Goal: Task Accomplishment & Management: Manage account settings

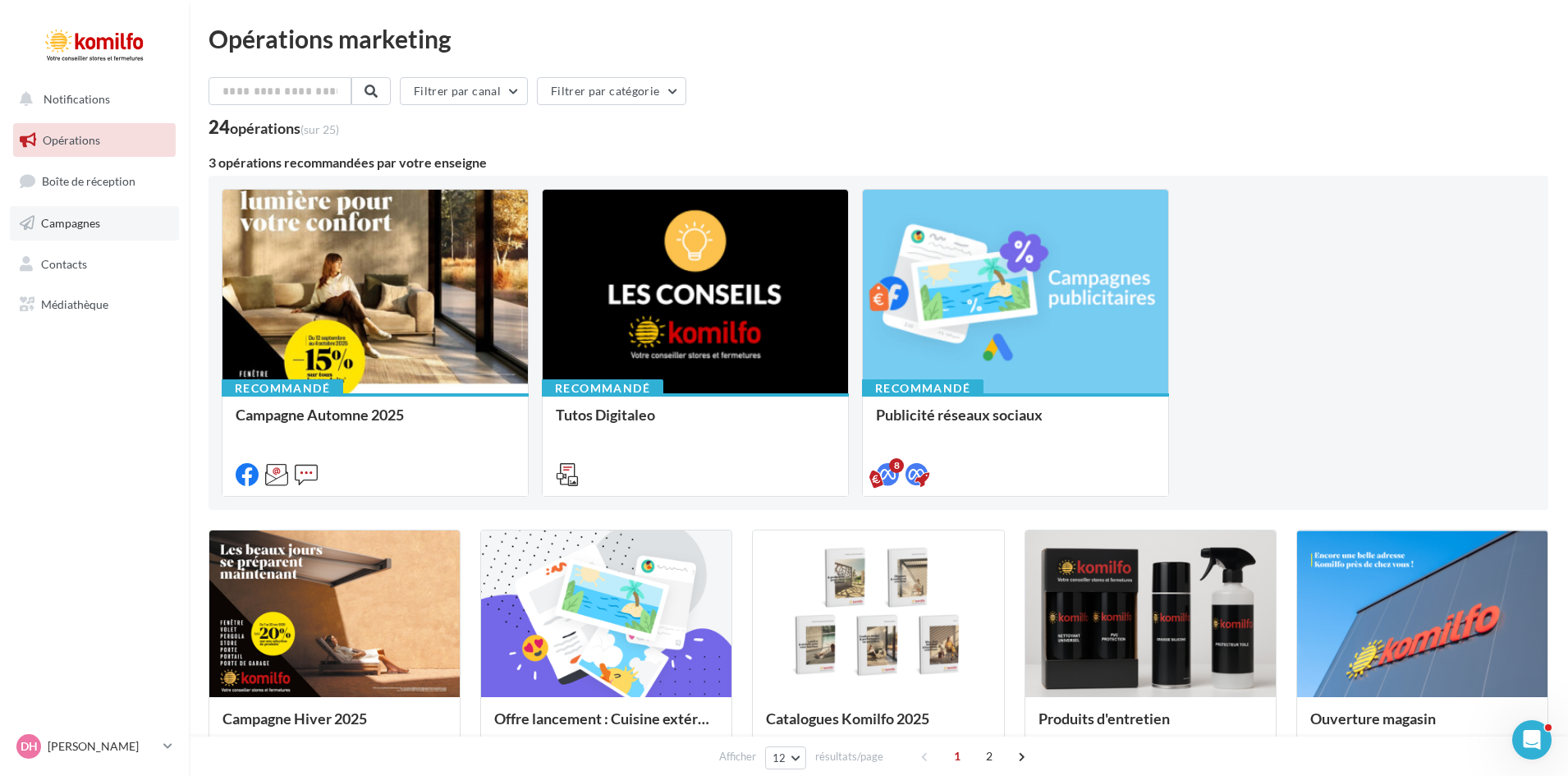
click at [55, 219] on span "Campagnes" at bounding box center [70, 223] width 59 height 14
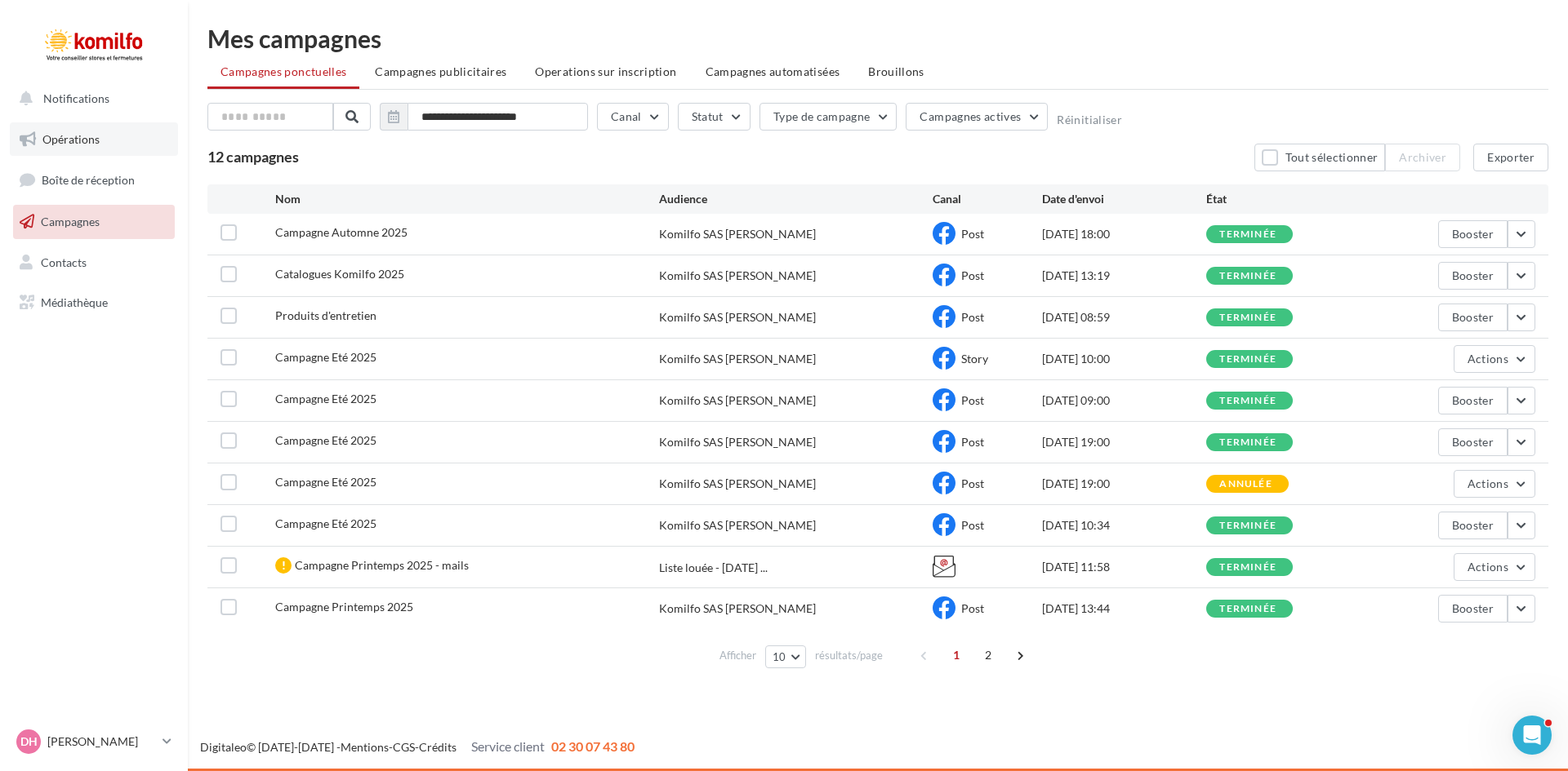
click at [97, 155] on link "Opérations" at bounding box center [94, 139] width 168 height 34
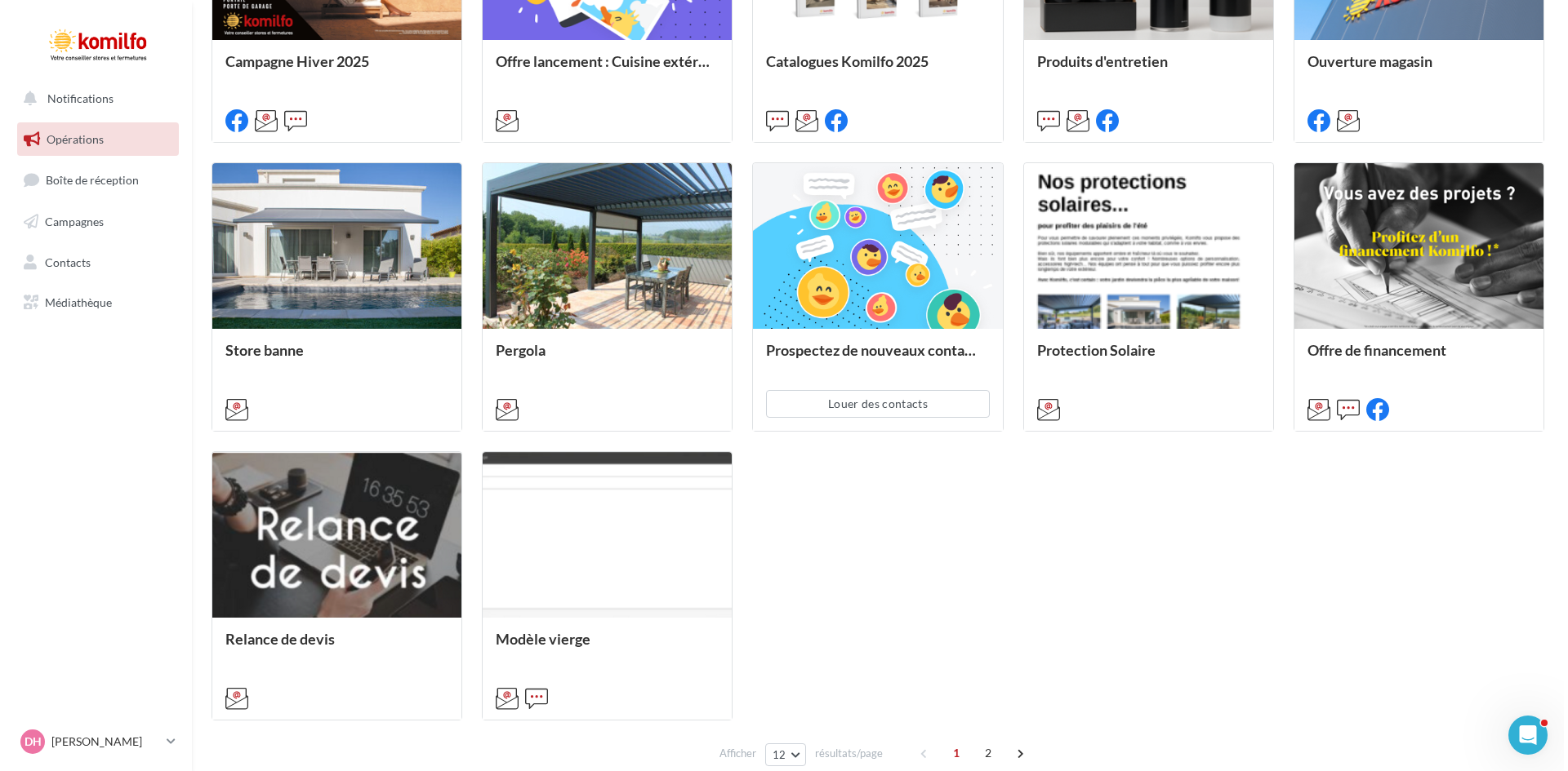
scroll to position [734, 0]
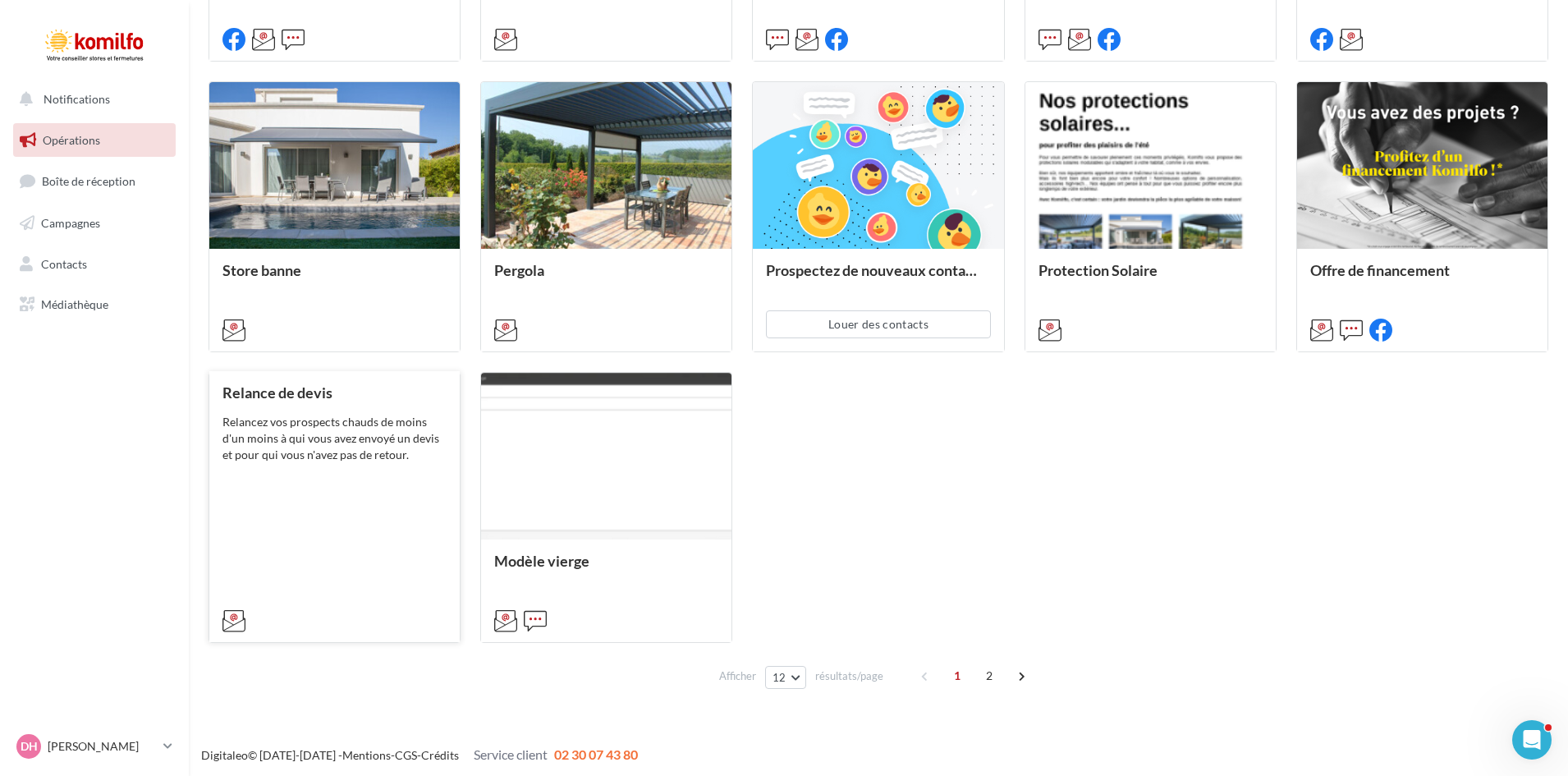
click at [298, 505] on div "Relance de devis Relancez vos prospects chauds de moins d'un moins à qui vous a…" at bounding box center [334, 506] width 225 height 243
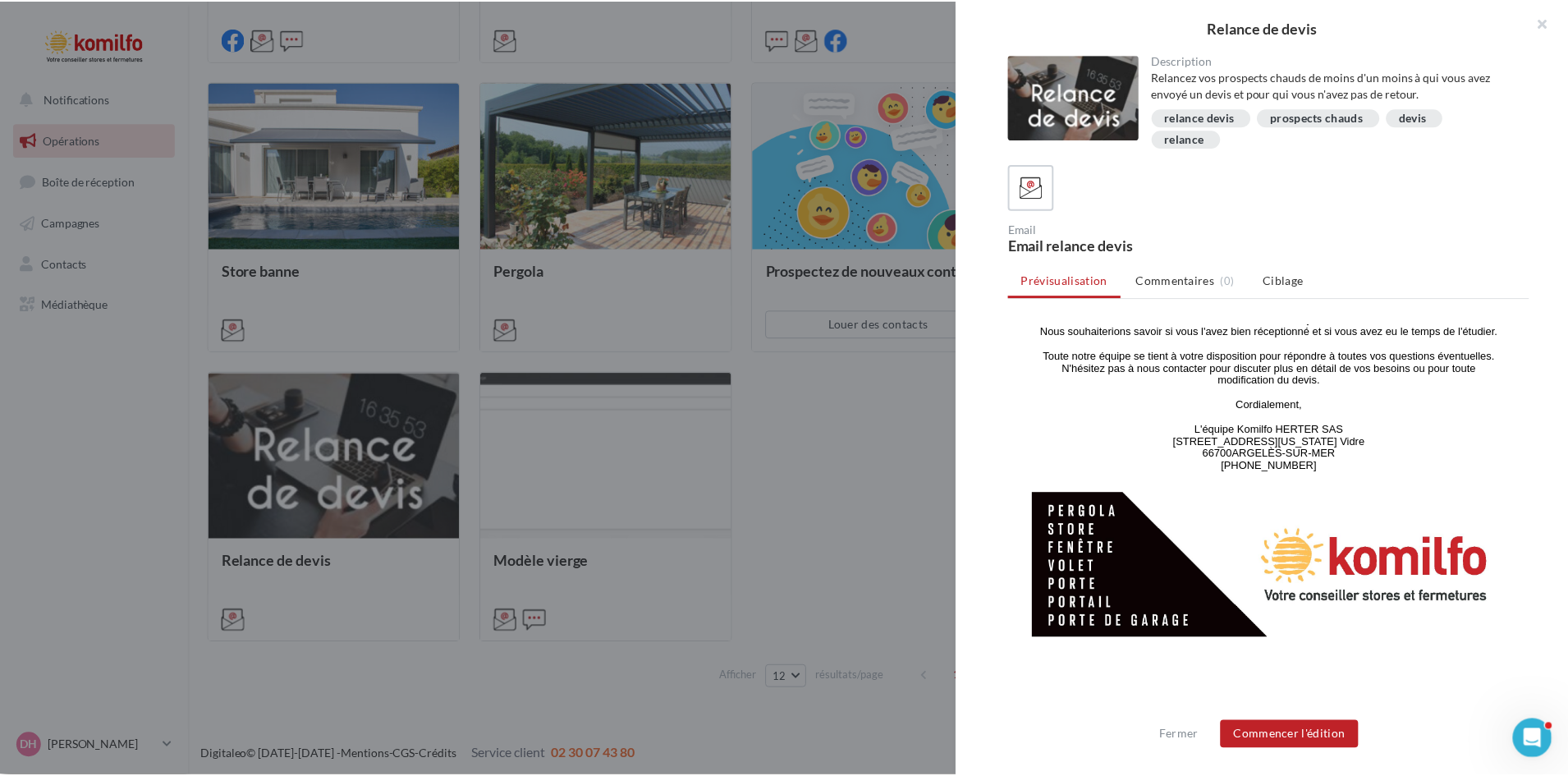
scroll to position [439, 0]
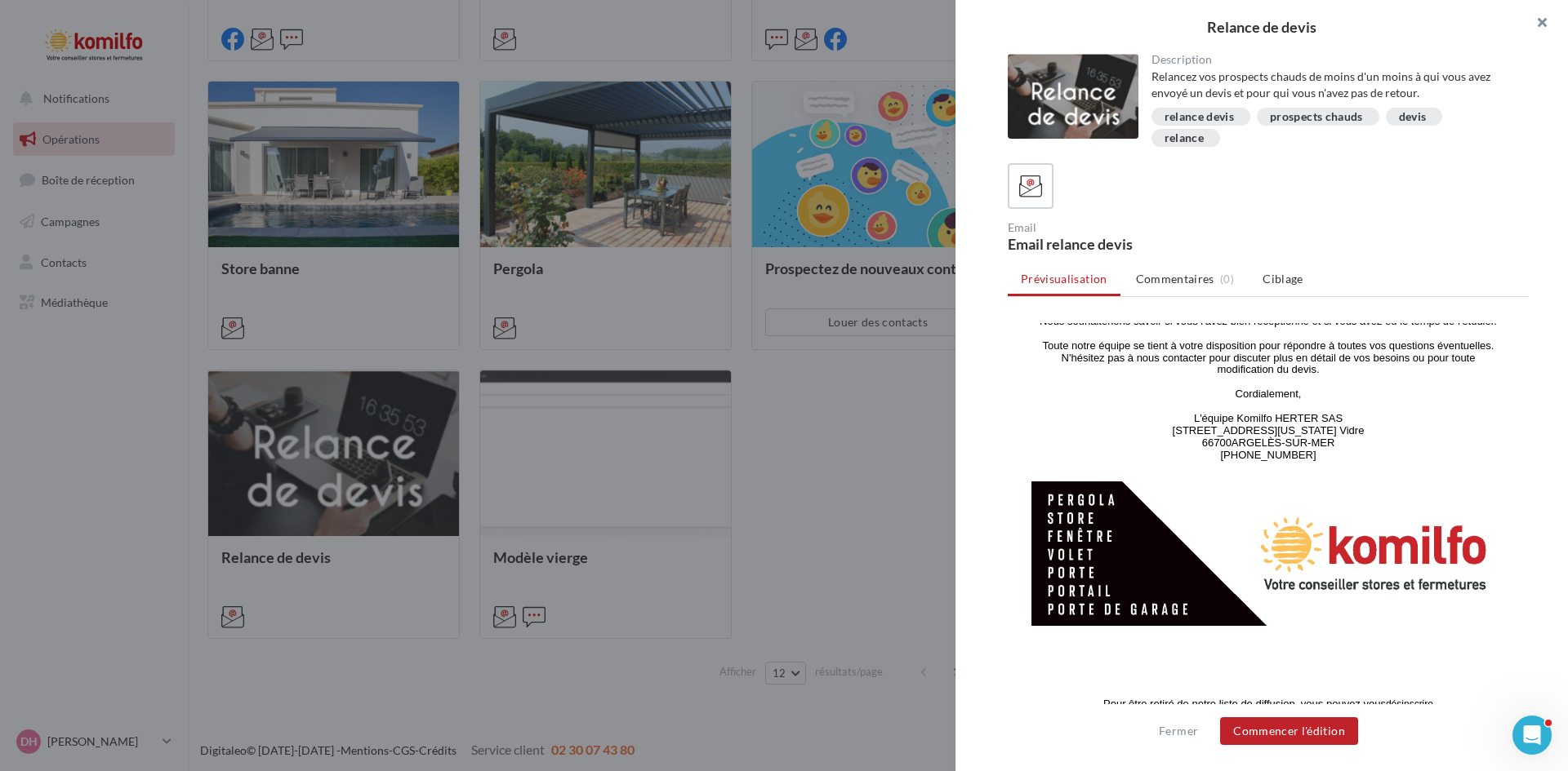
click at [1545, 25] on button "button" at bounding box center [1535, 24] width 66 height 49
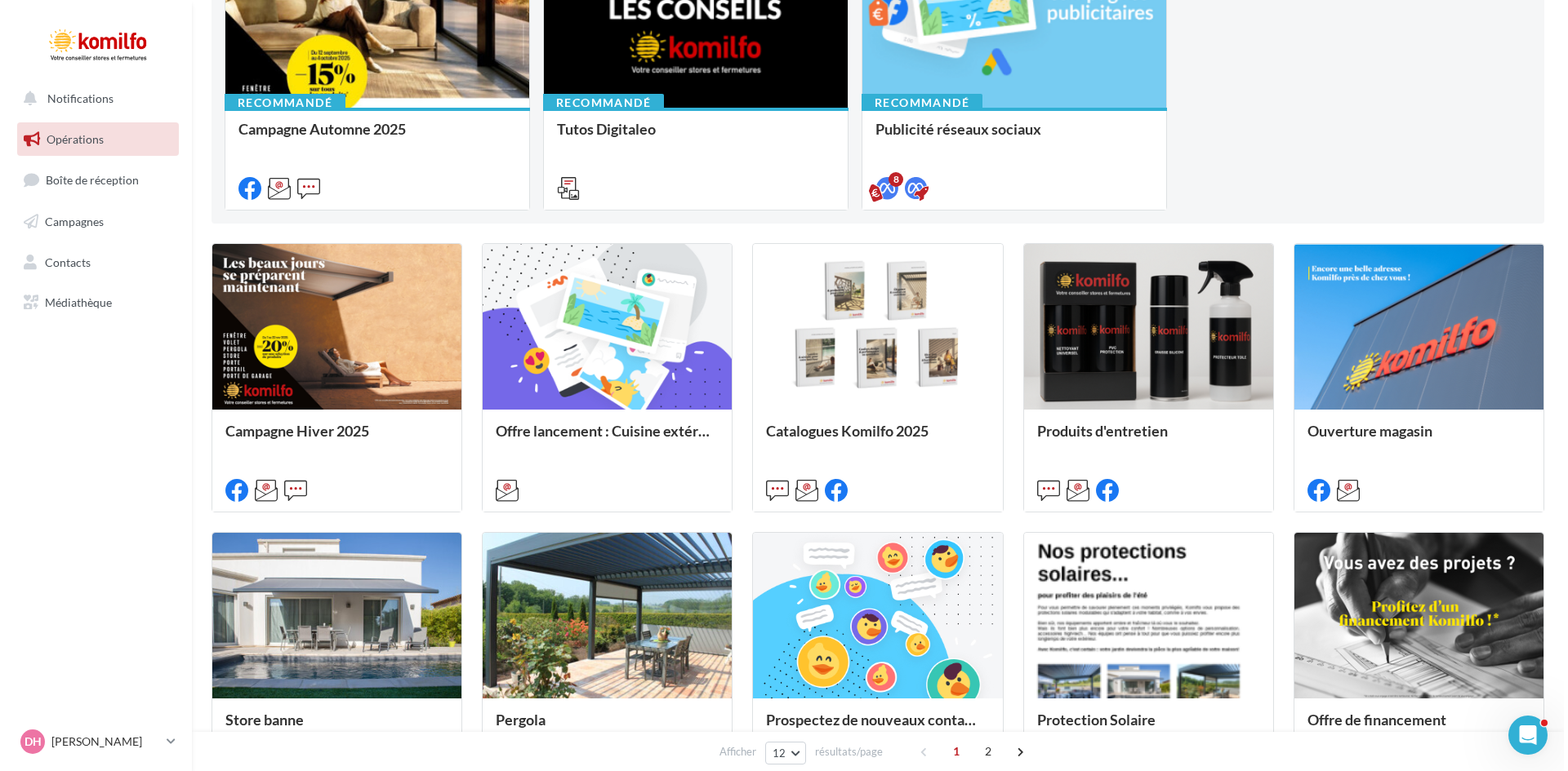
scroll to position [244, 0]
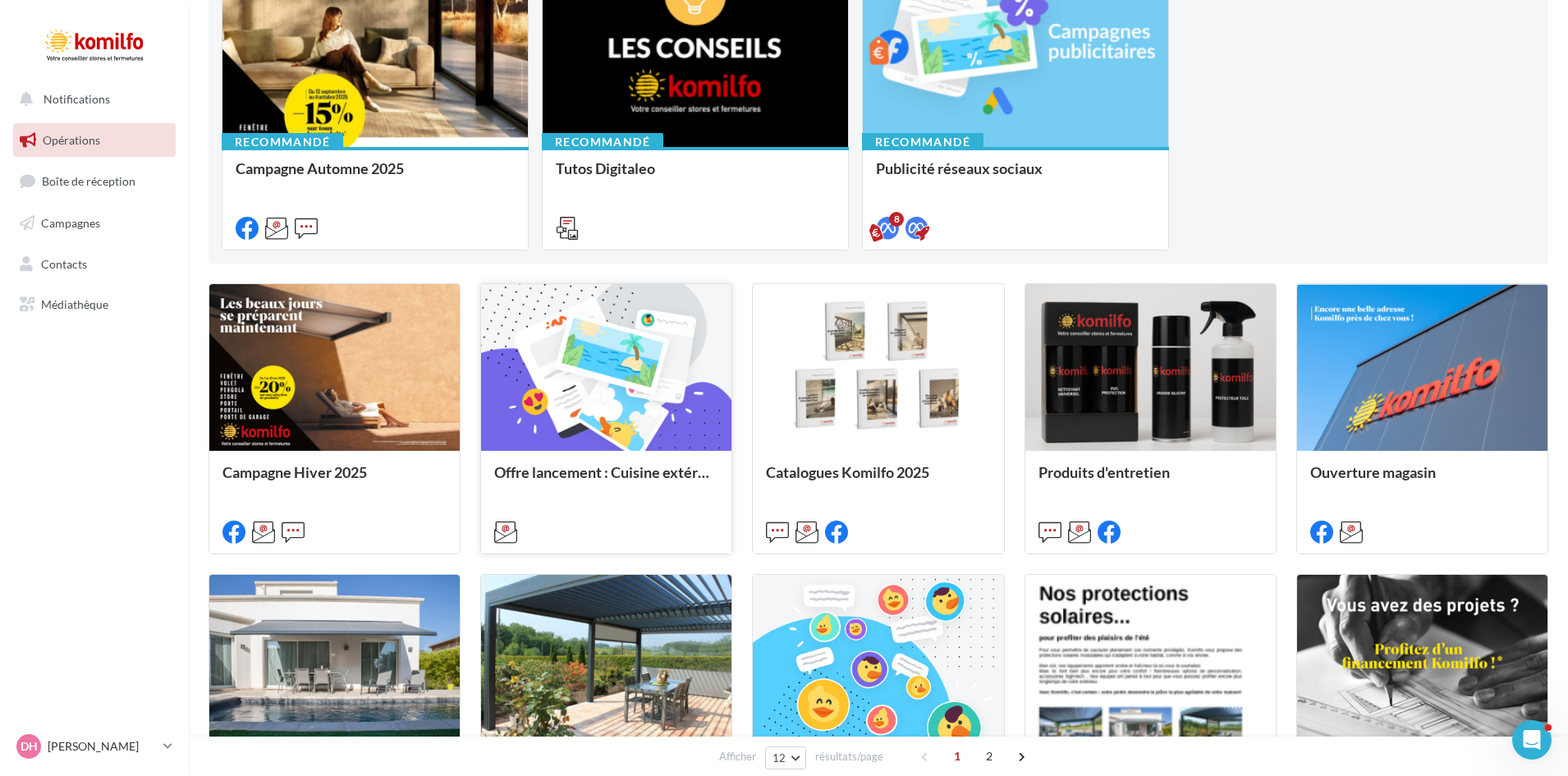
click at [647, 393] on div at bounding box center [607, 368] width 251 height 168
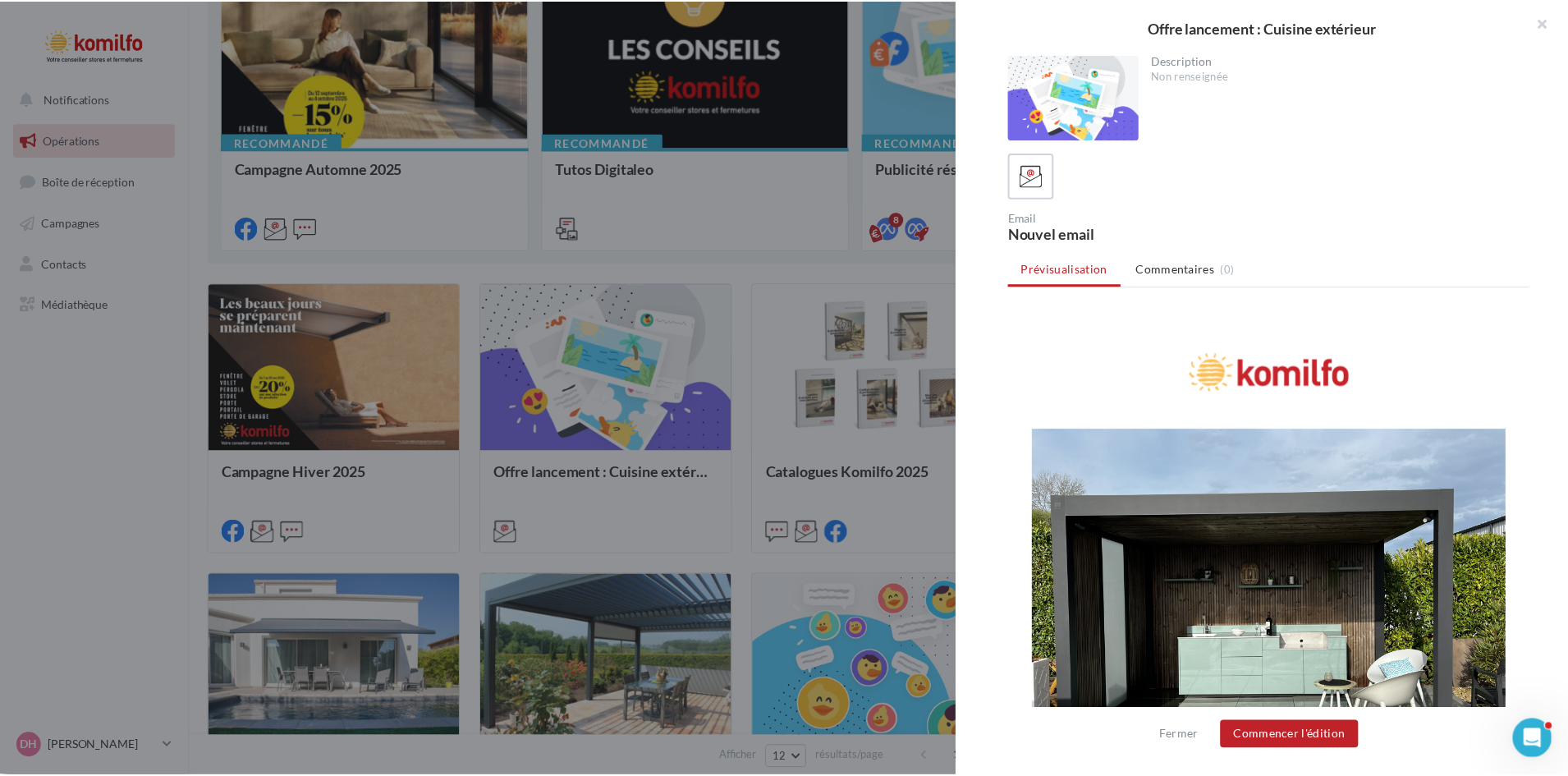
scroll to position [0, 0]
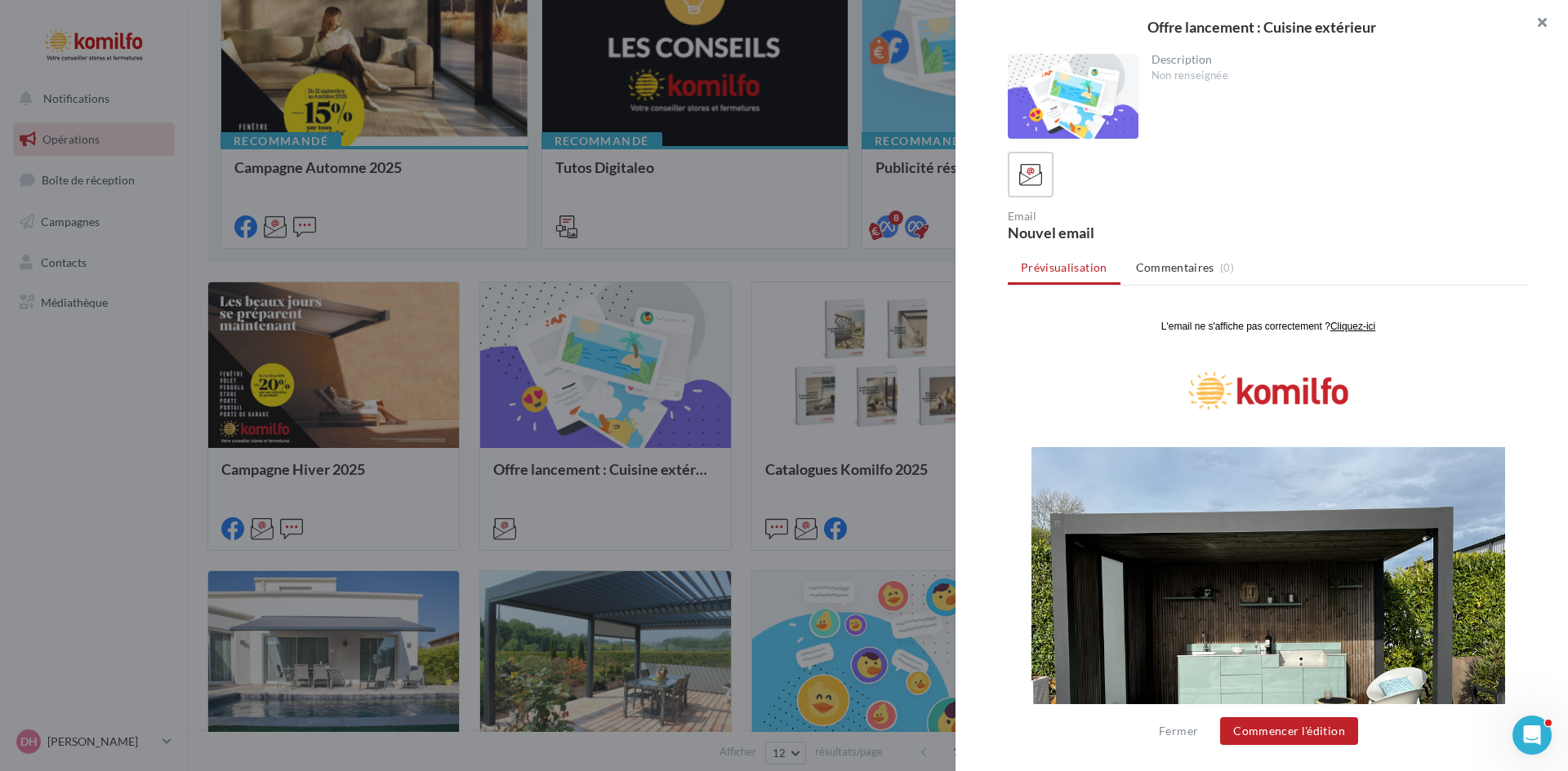
click at [1548, 23] on button "button" at bounding box center [1535, 24] width 66 height 49
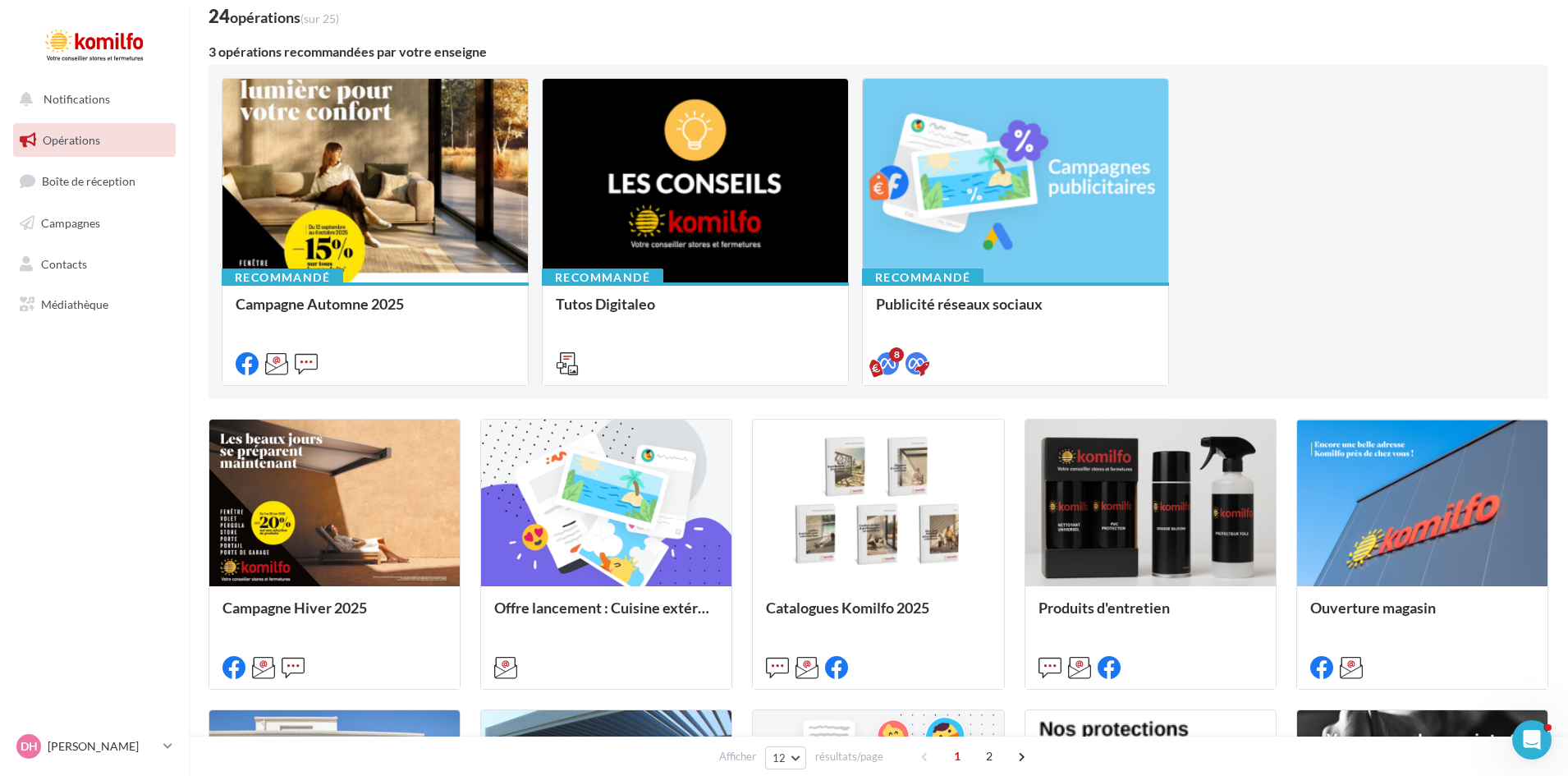
scroll to position [82, 0]
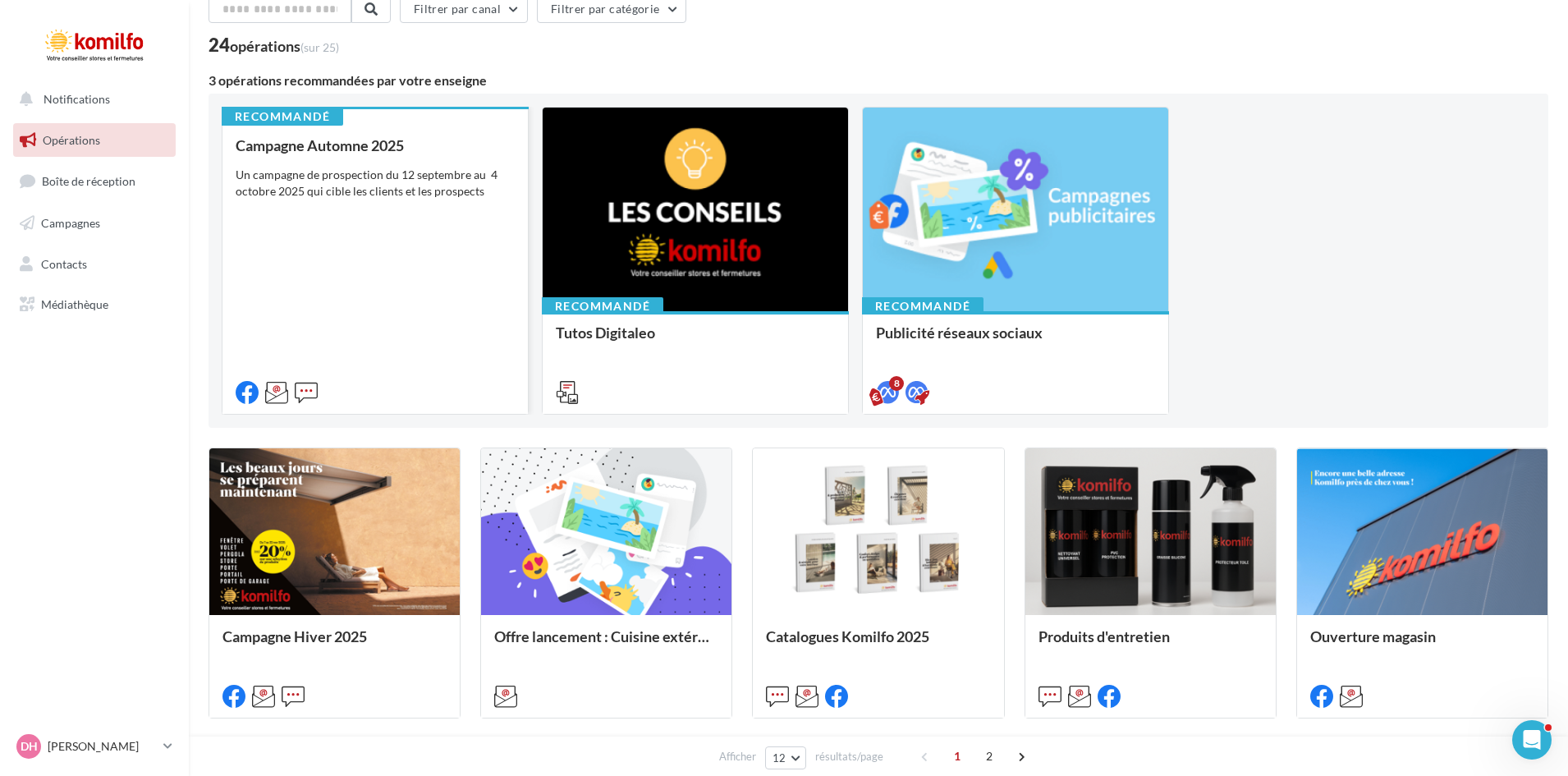
click at [362, 204] on div "Campagne Automne 2025 Un campagne de prospection du 12 septembre au 4 octobre 2…" at bounding box center [374, 267] width 279 height 262
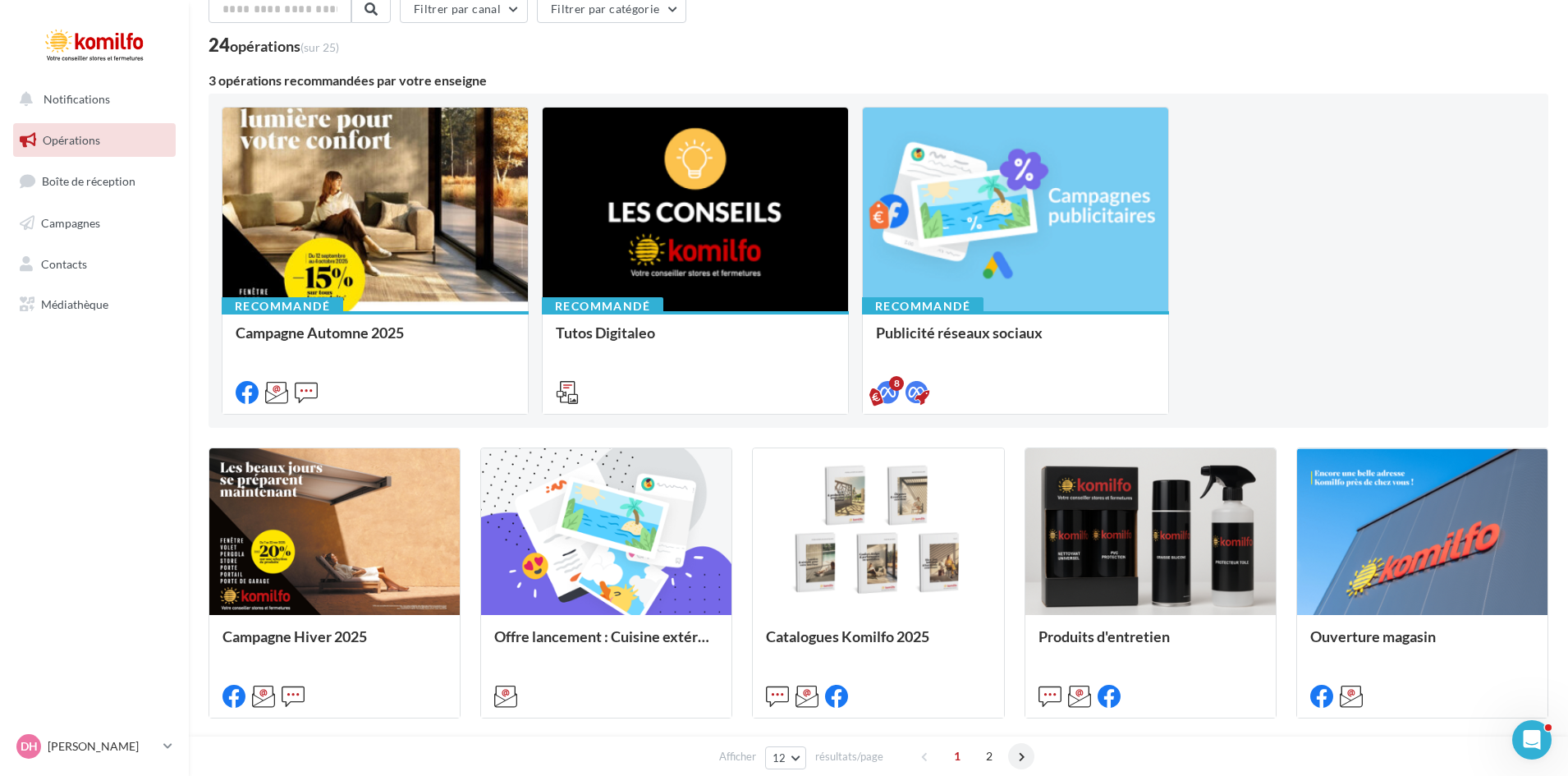
click at [1023, 755] on span at bounding box center [1021, 756] width 26 height 26
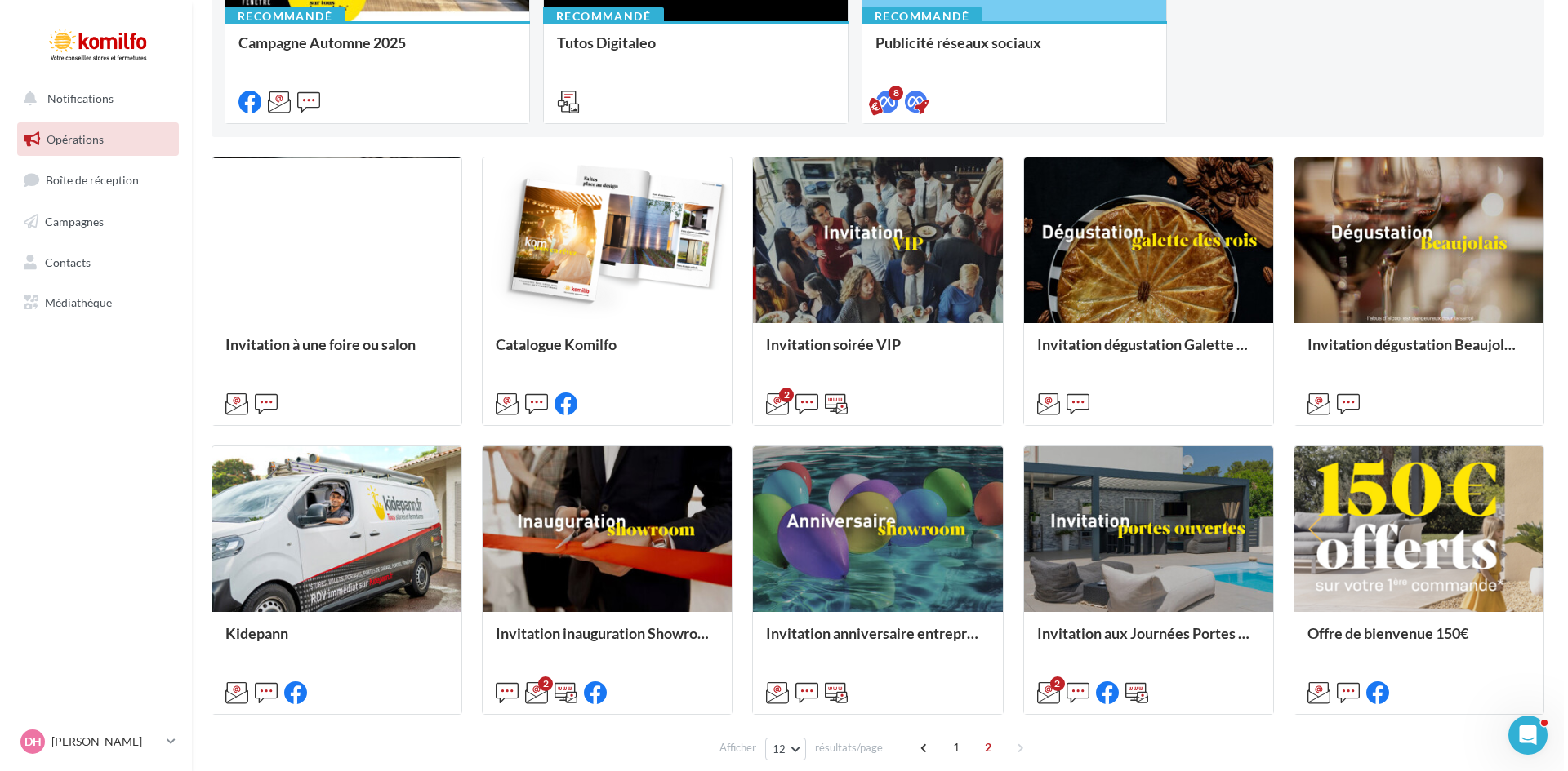
scroll to position [449, 0]
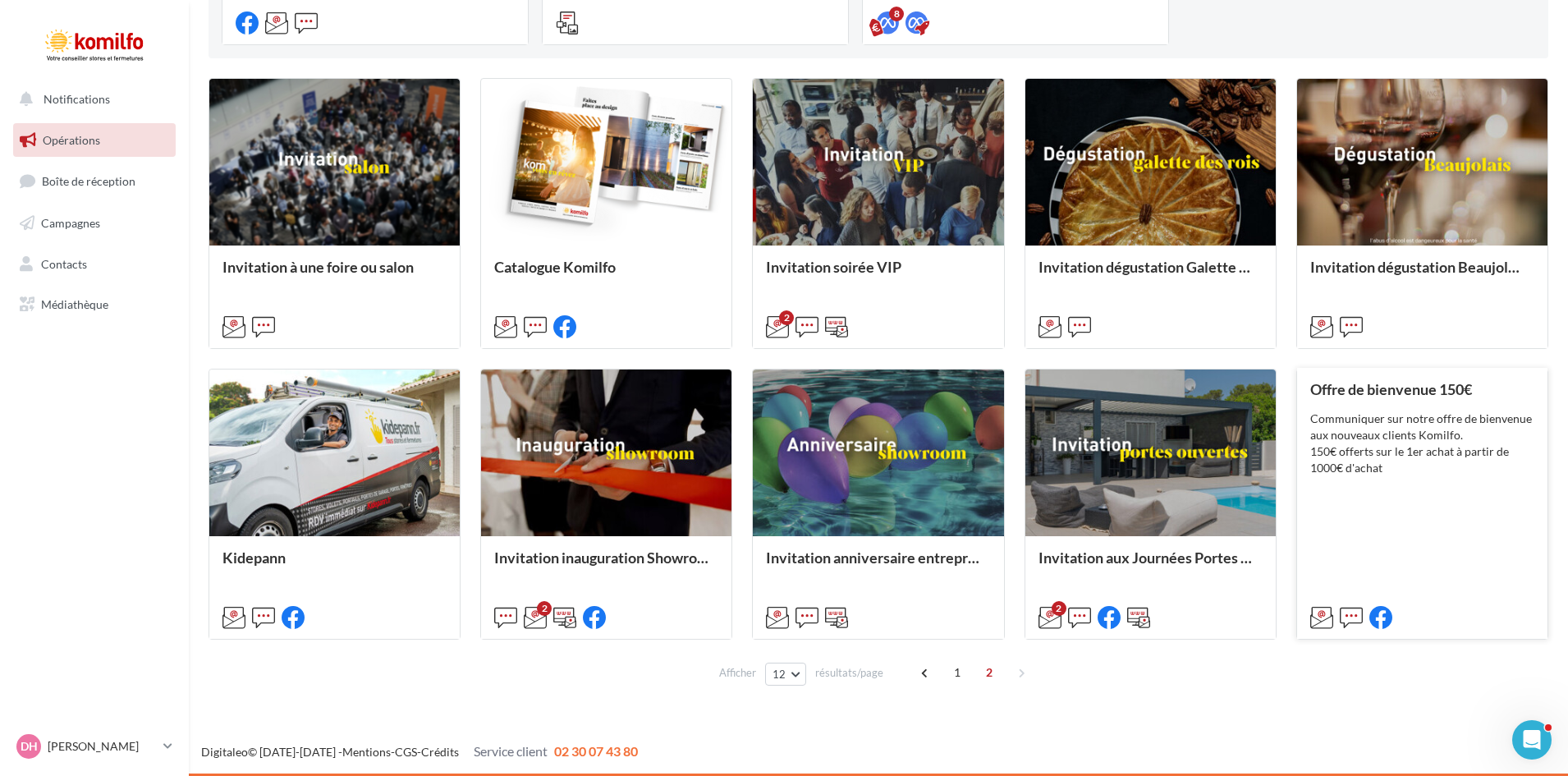
click at [1458, 502] on div "Offre de bienvenue 150€ Communiquer sur notre offre de bienvenue aux nouveaux c…" at bounding box center [1422, 503] width 225 height 243
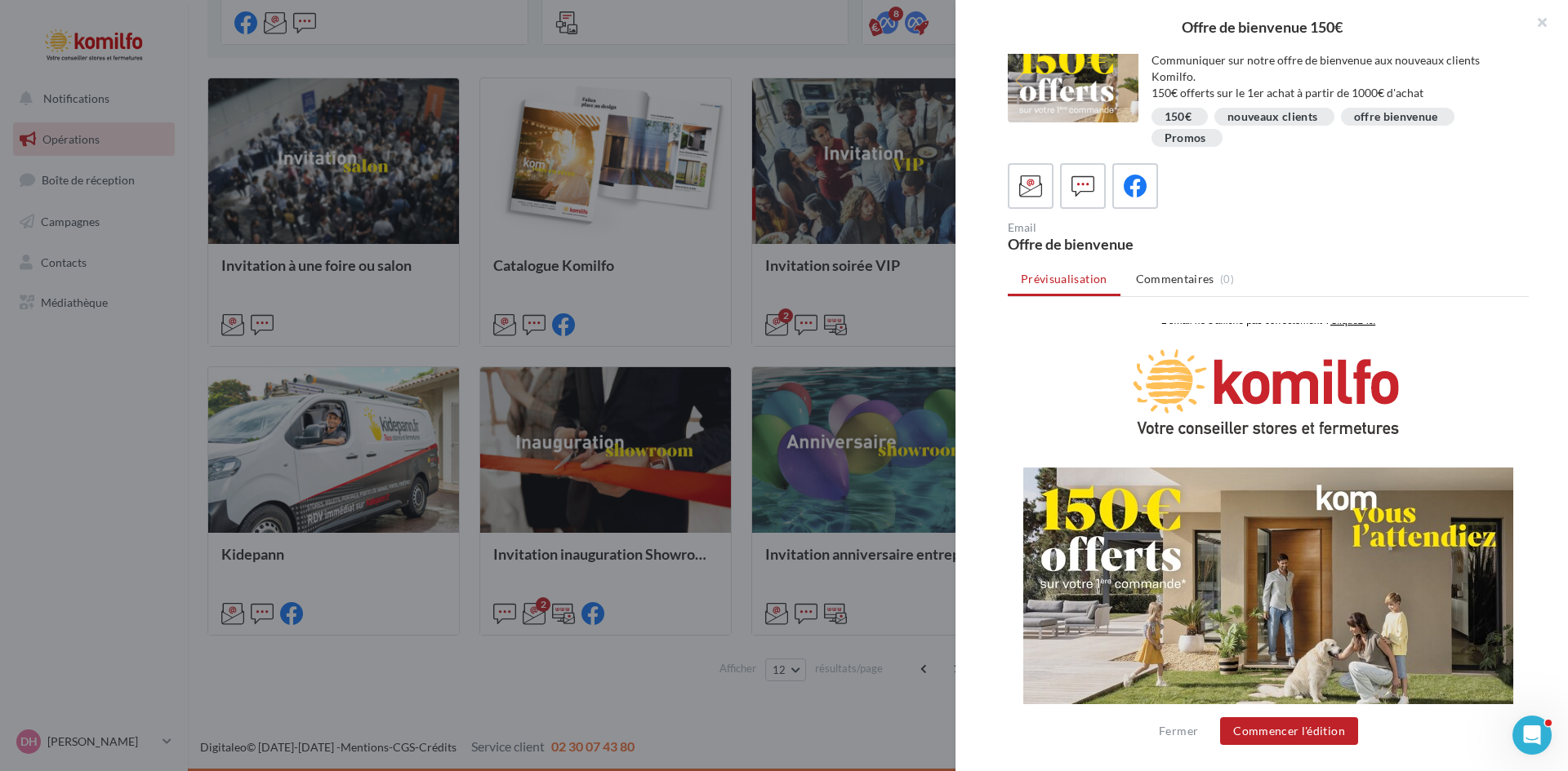
scroll to position [0, 0]
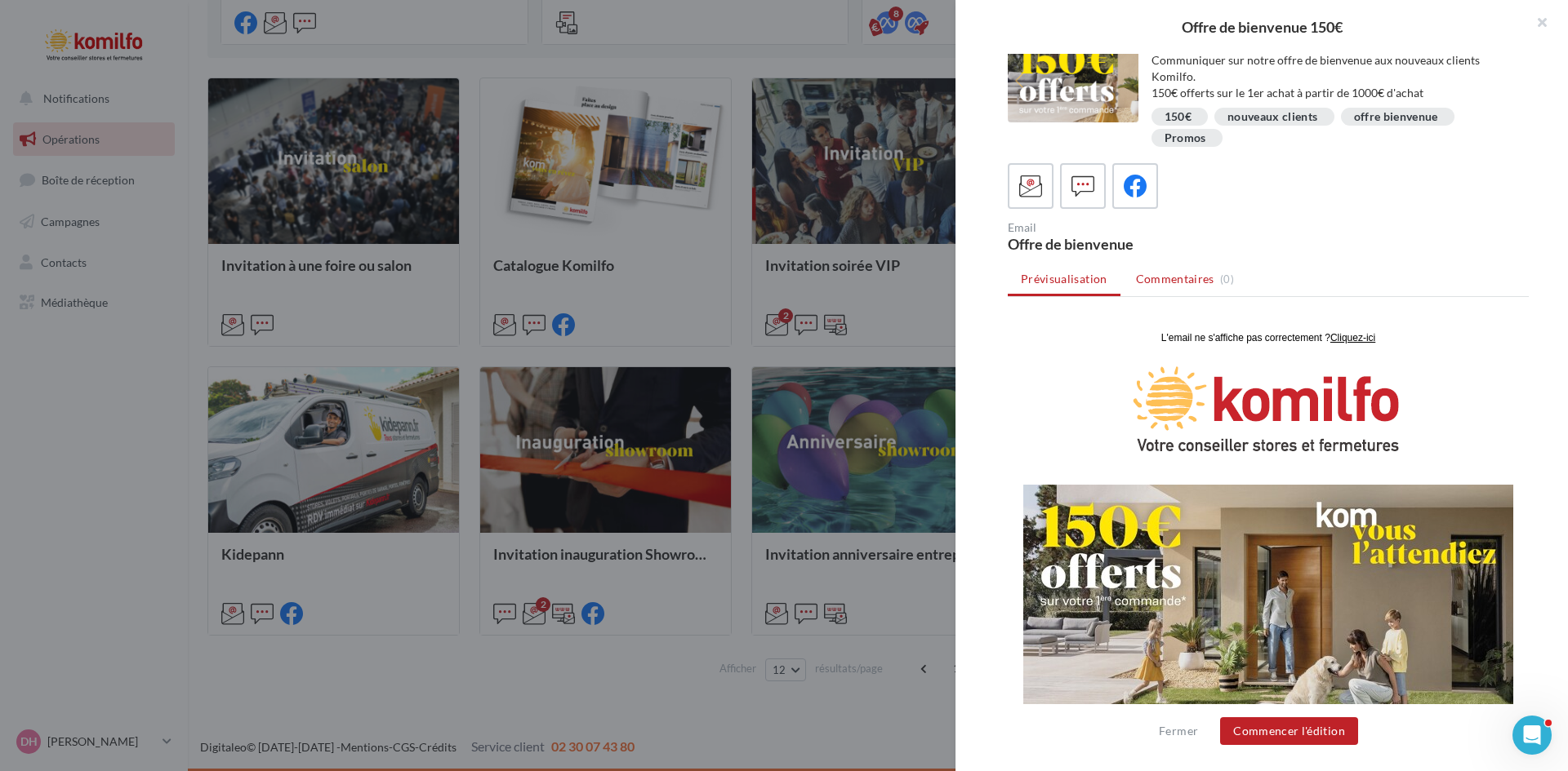
click at [1164, 282] on span "Commentaires" at bounding box center [1175, 278] width 78 height 16
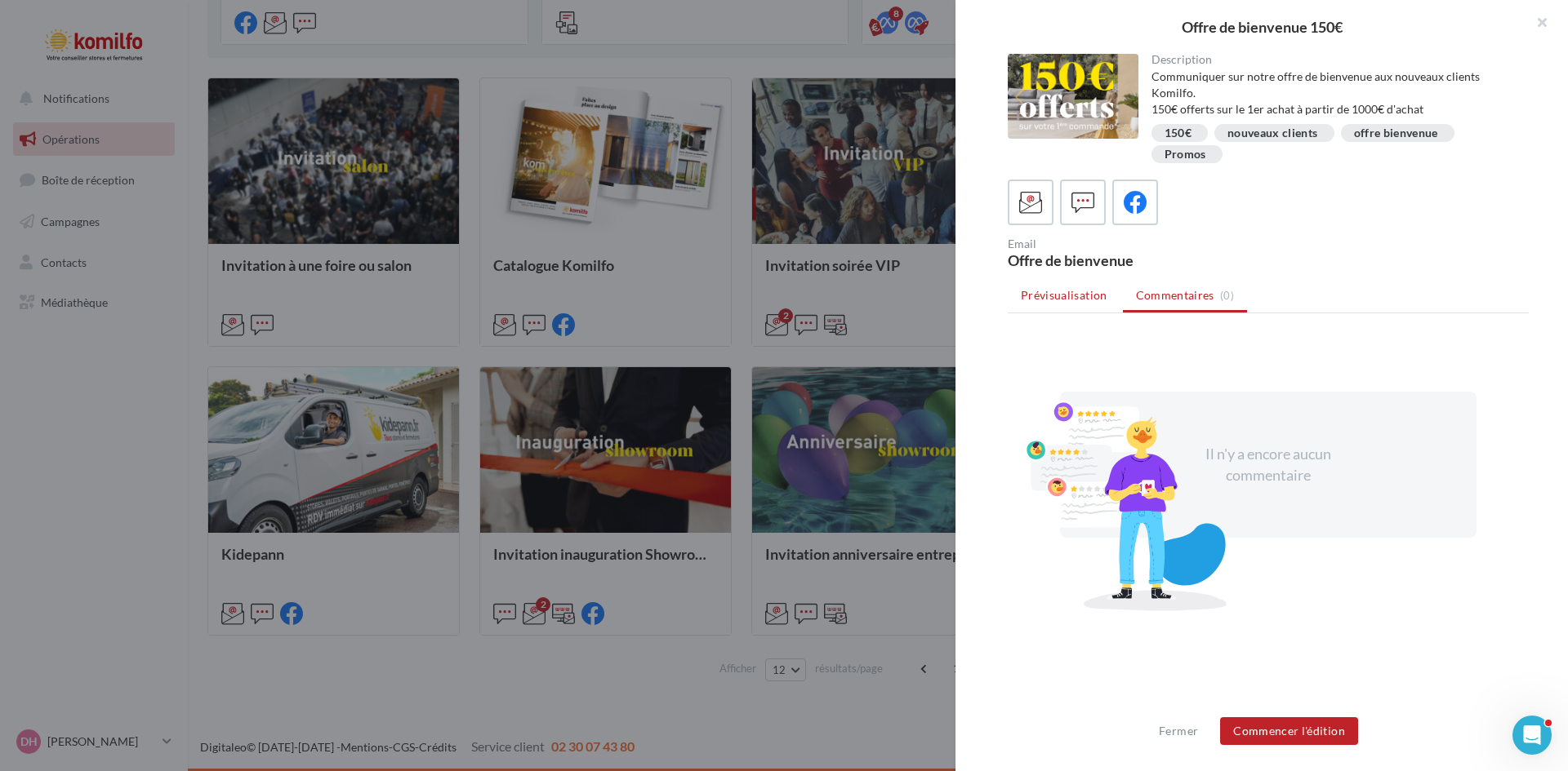
click at [1087, 292] on span "Prévisualisation" at bounding box center [1064, 295] width 87 height 14
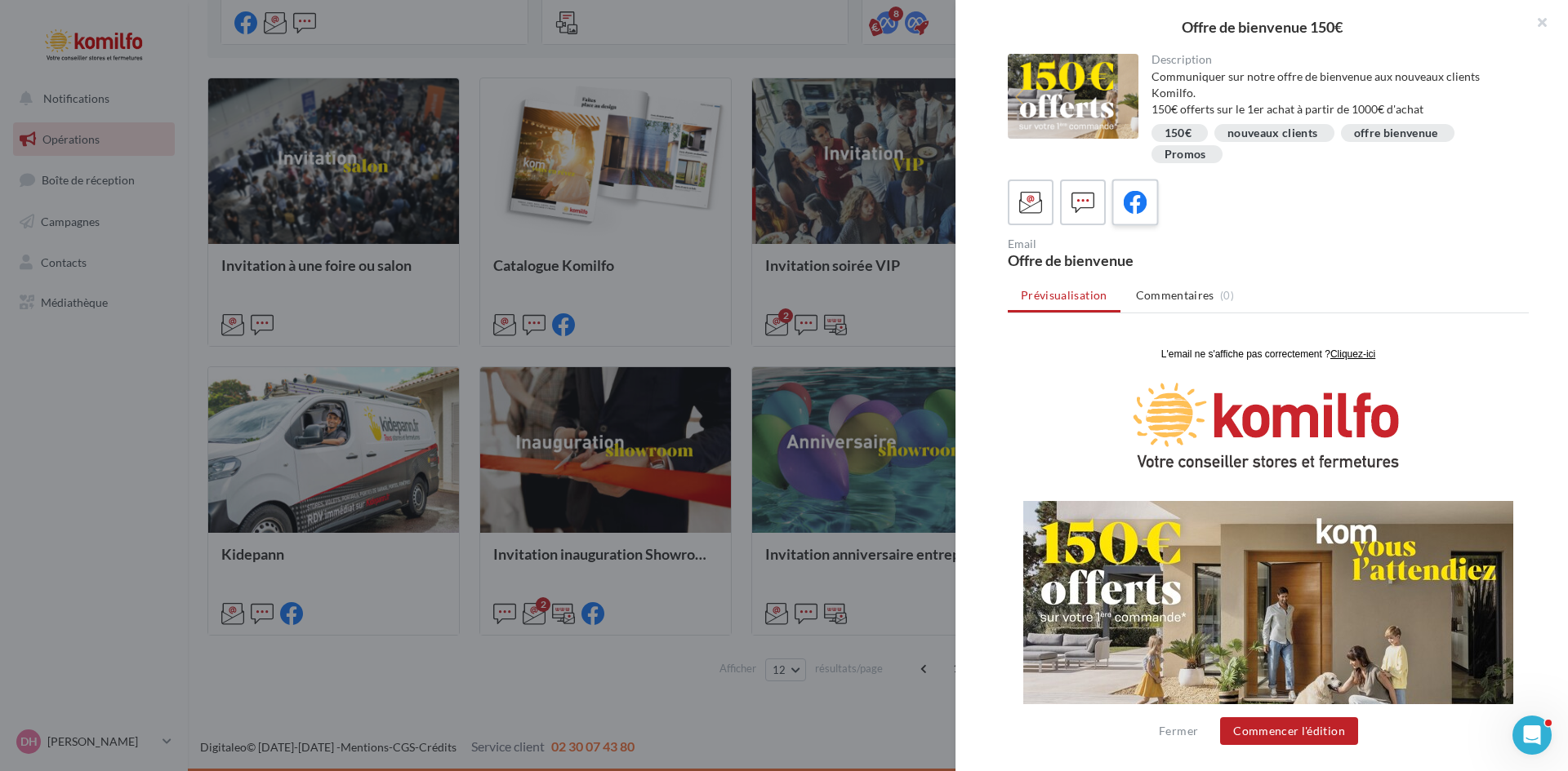
click at [1126, 202] on icon at bounding box center [1135, 203] width 23 height 23
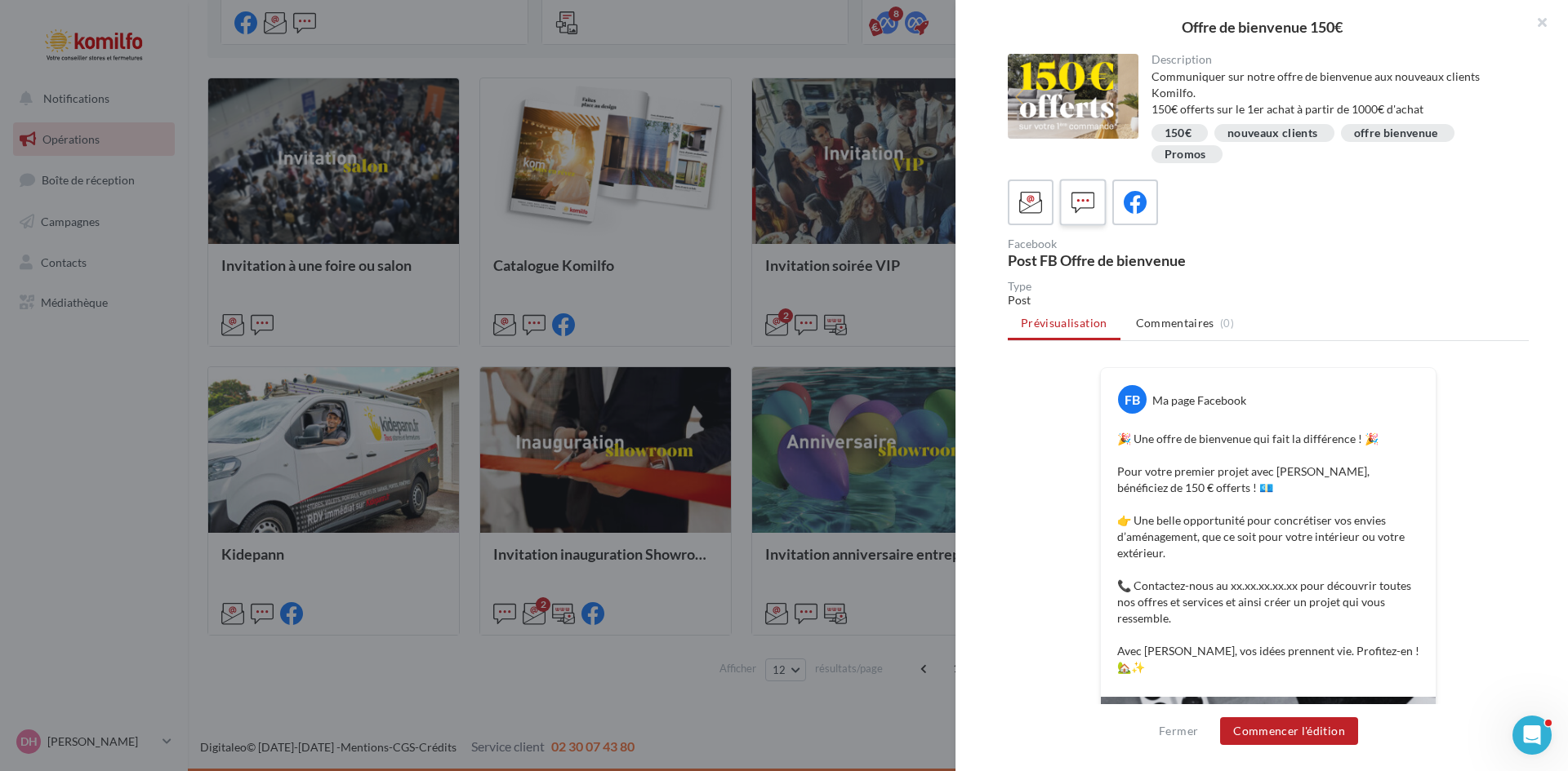
click at [1085, 204] on icon at bounding box center [1083, 203] width 23 height 23
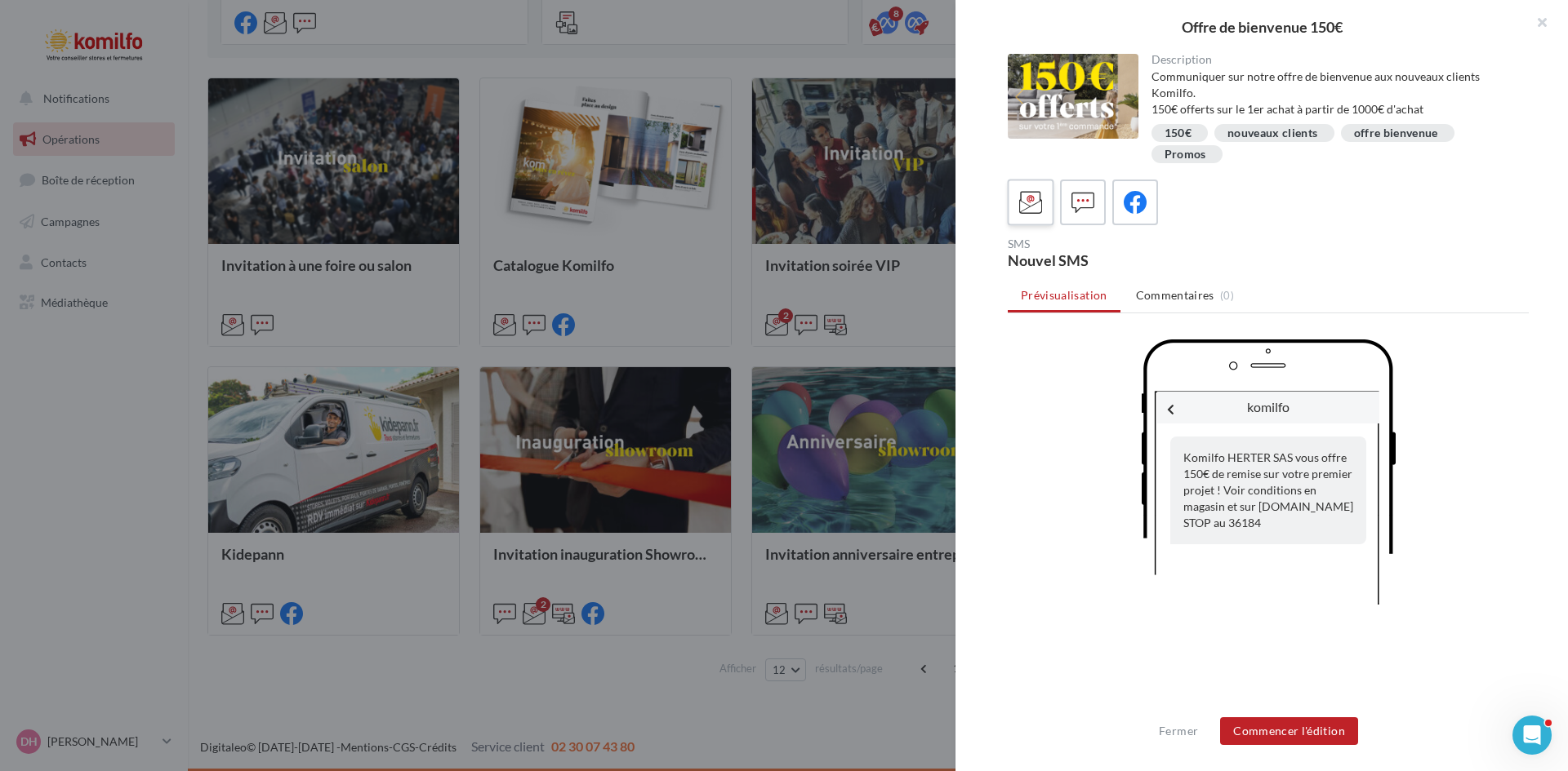
click at [1025, 200] on icon at bounding box center [1031, 203] width 23 height 23
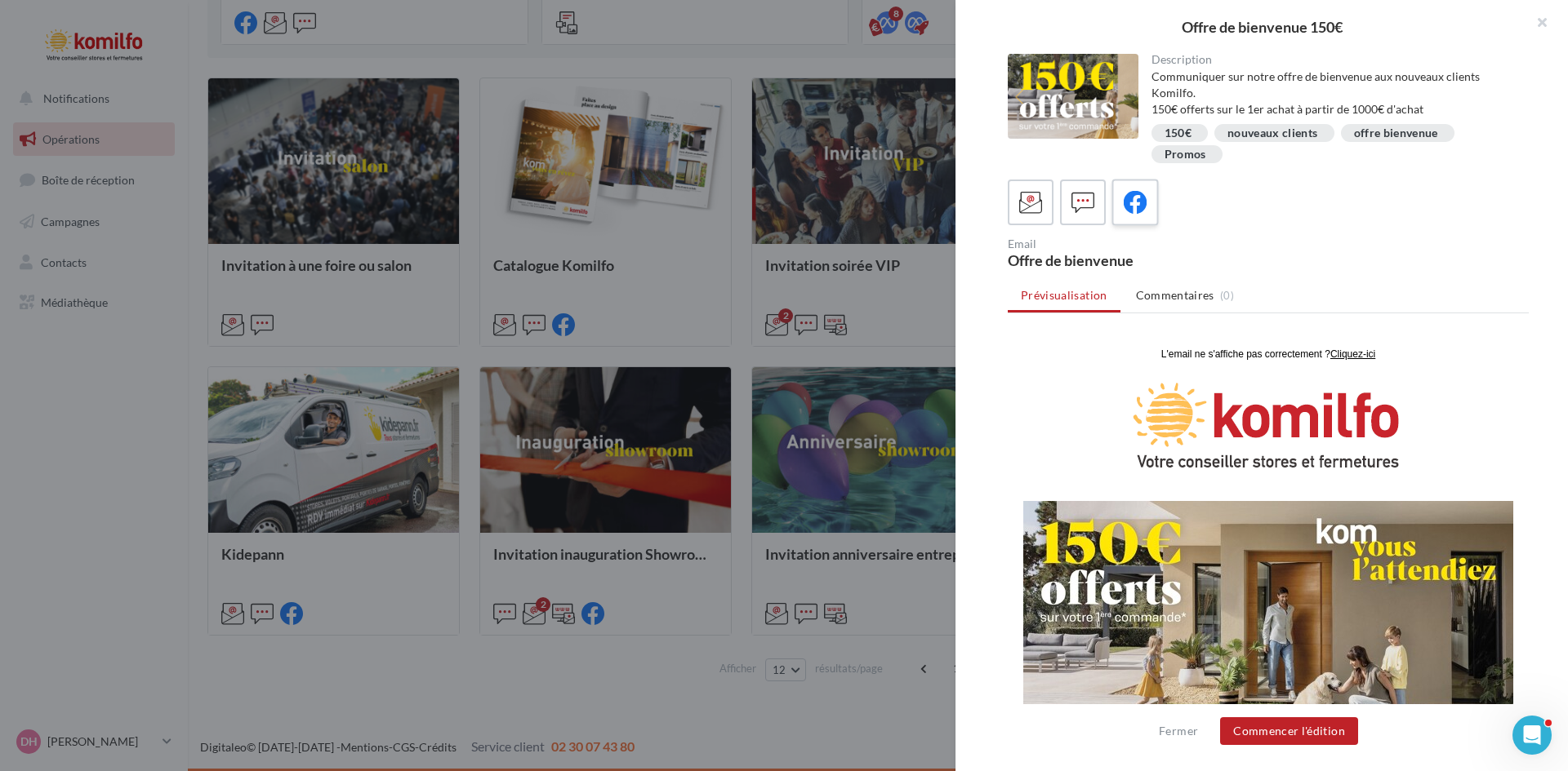
click at [1127, 208] on icon at bounding box center [1135, 203] width 23 height 23
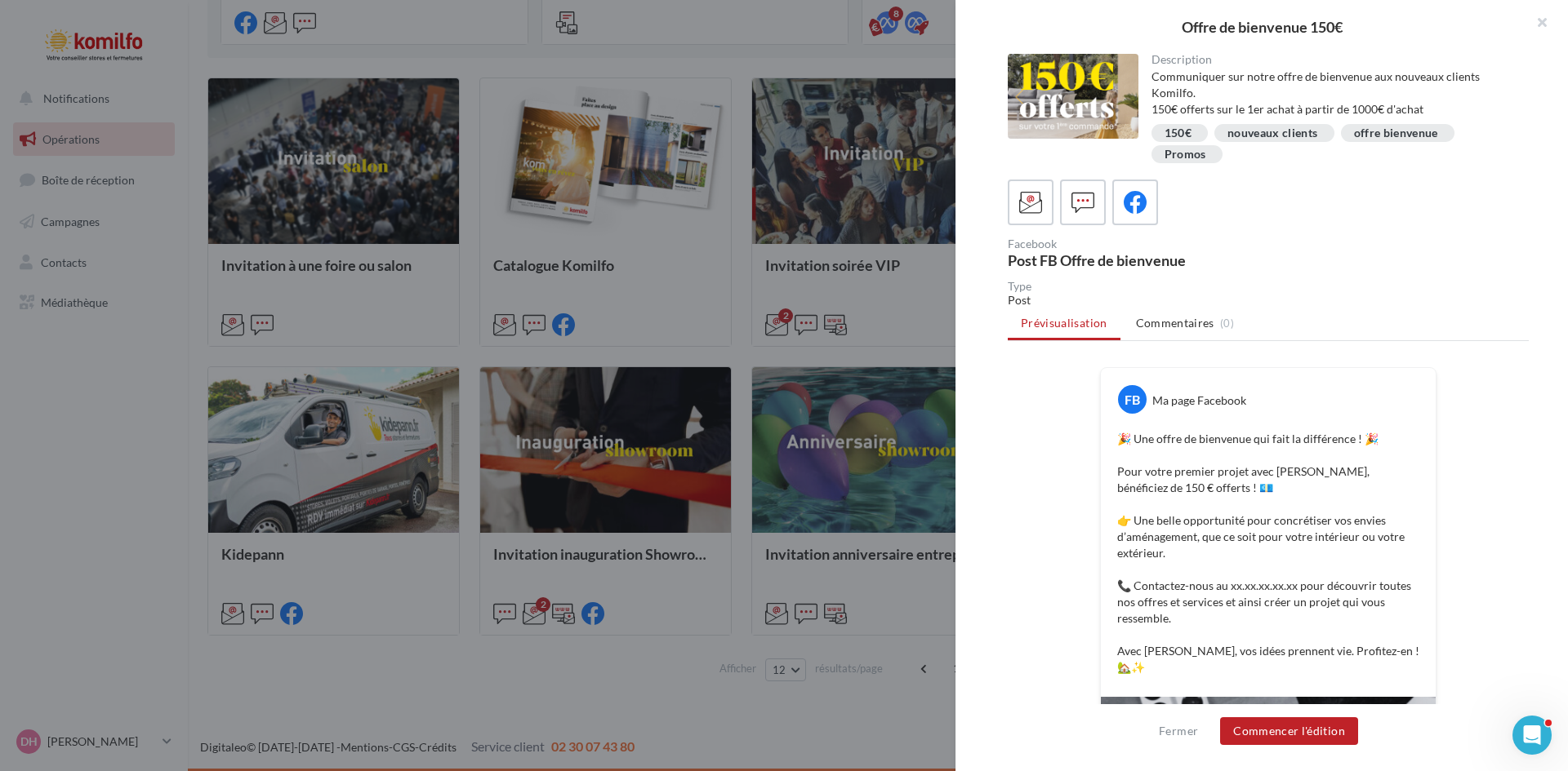
click at [208, 701] on div "Offre de bienvenue 150€ Description Communiquer sur notre offre de bienvenue au…" at bounding box center [878, 701] width 1341 height 0
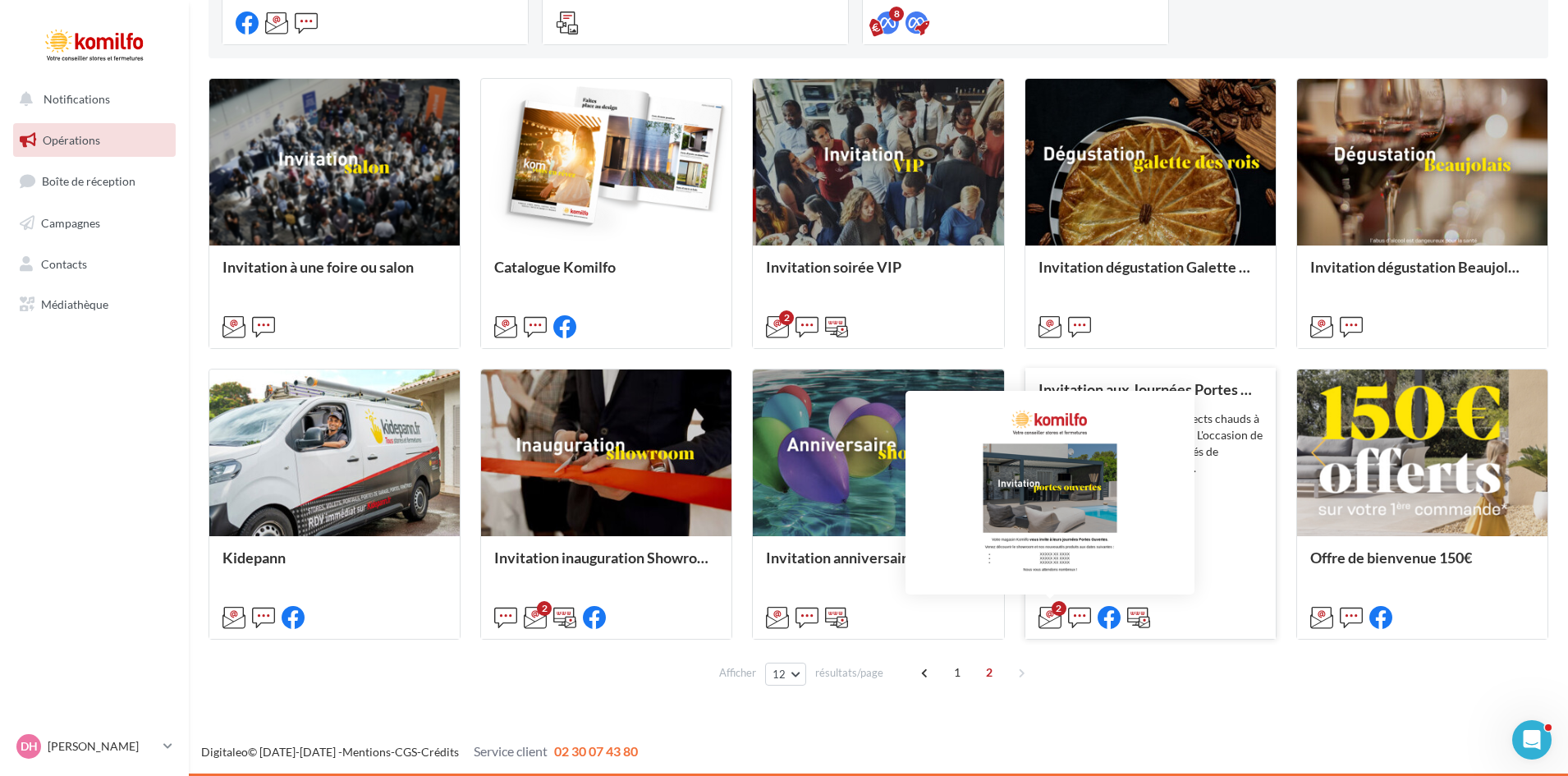
click at [1054, 611] on div "2" at bounding box center [1059, 608] width 15 height 15
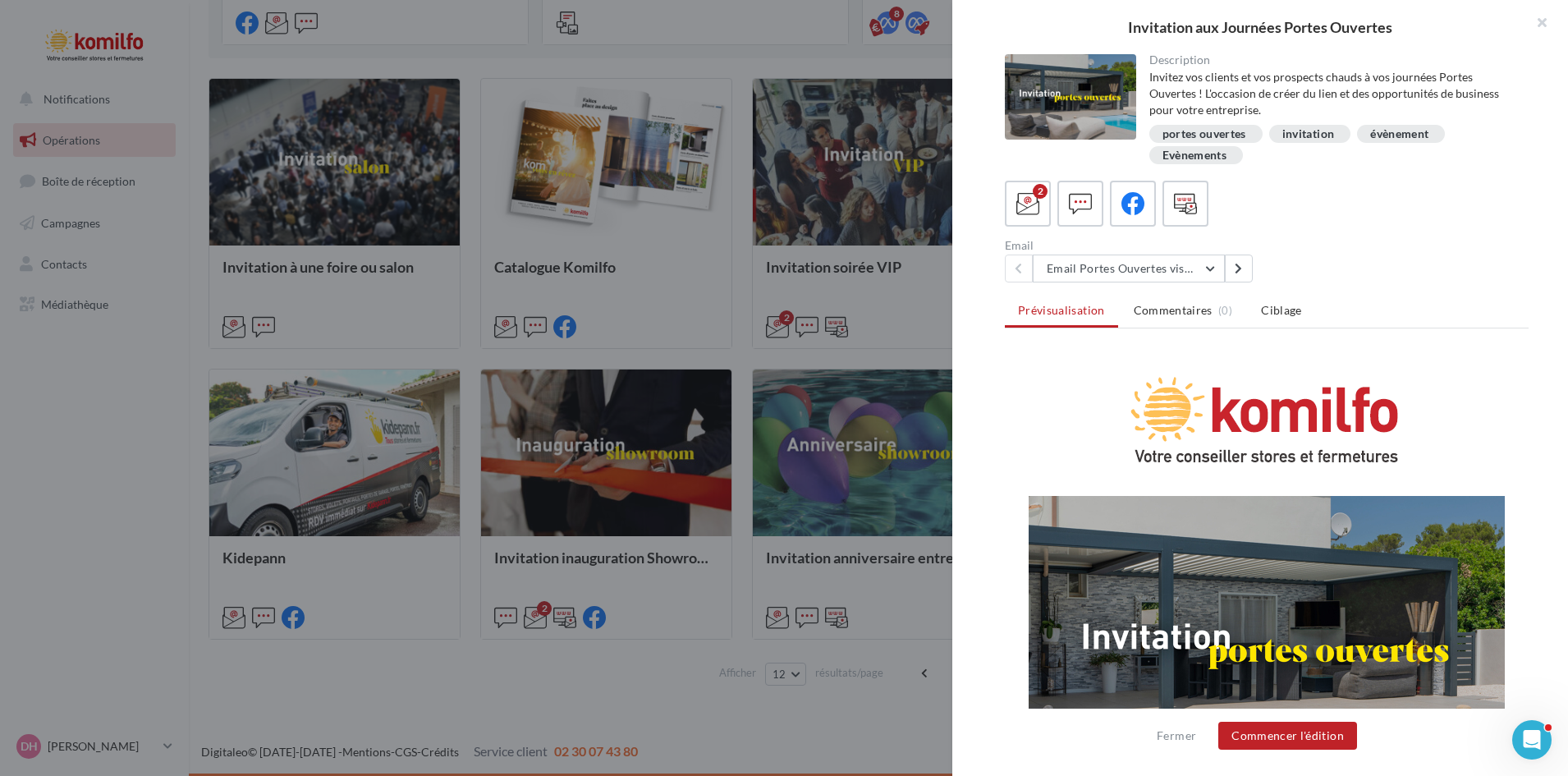
click at [209, 706] on div "Invitation aux Journées Portes Ouvertes Description Invitez vos clients et vos …" at bounding box center [879, 706] width 1340 height 0
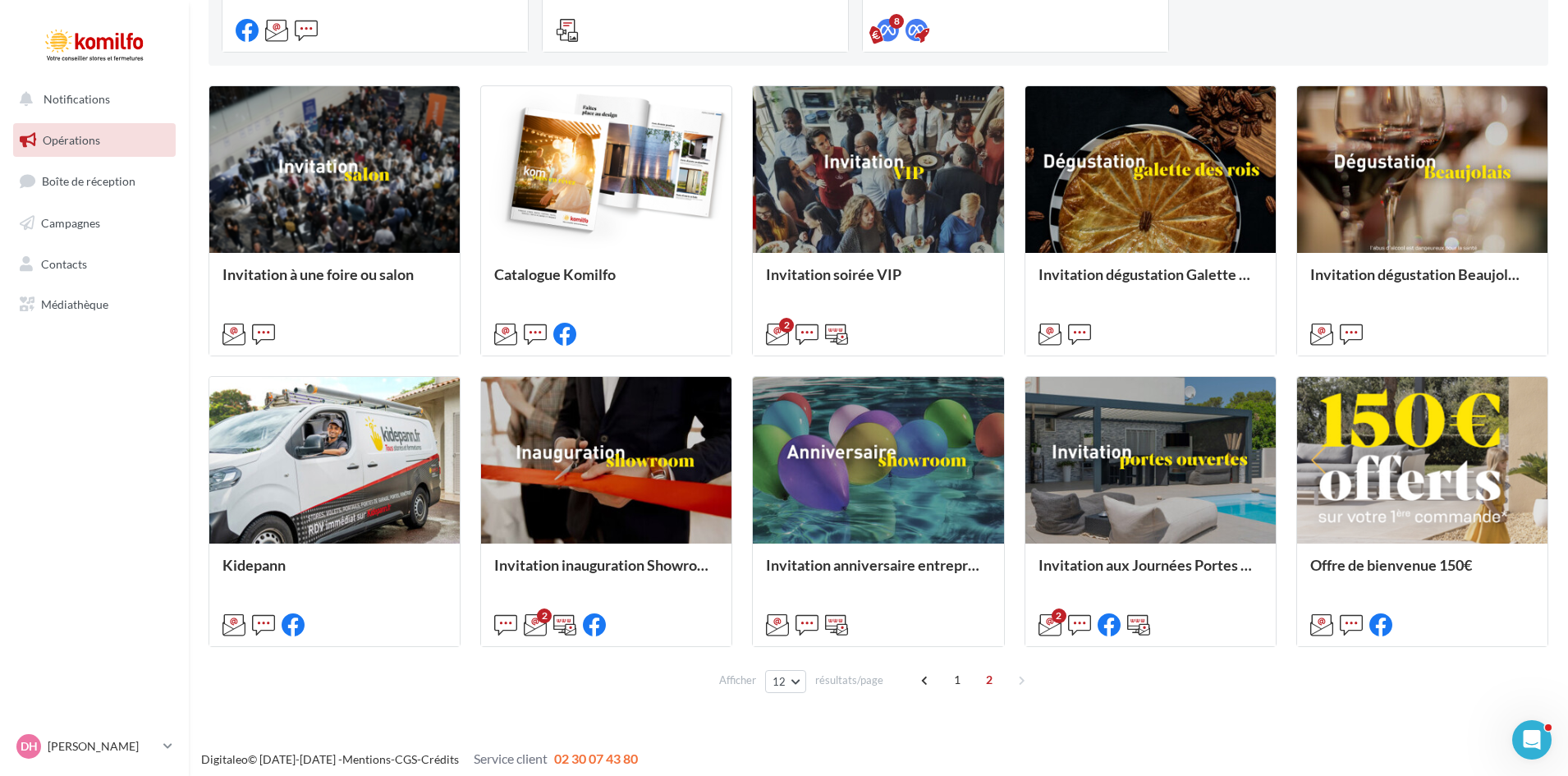
scroll to position [452, 0]
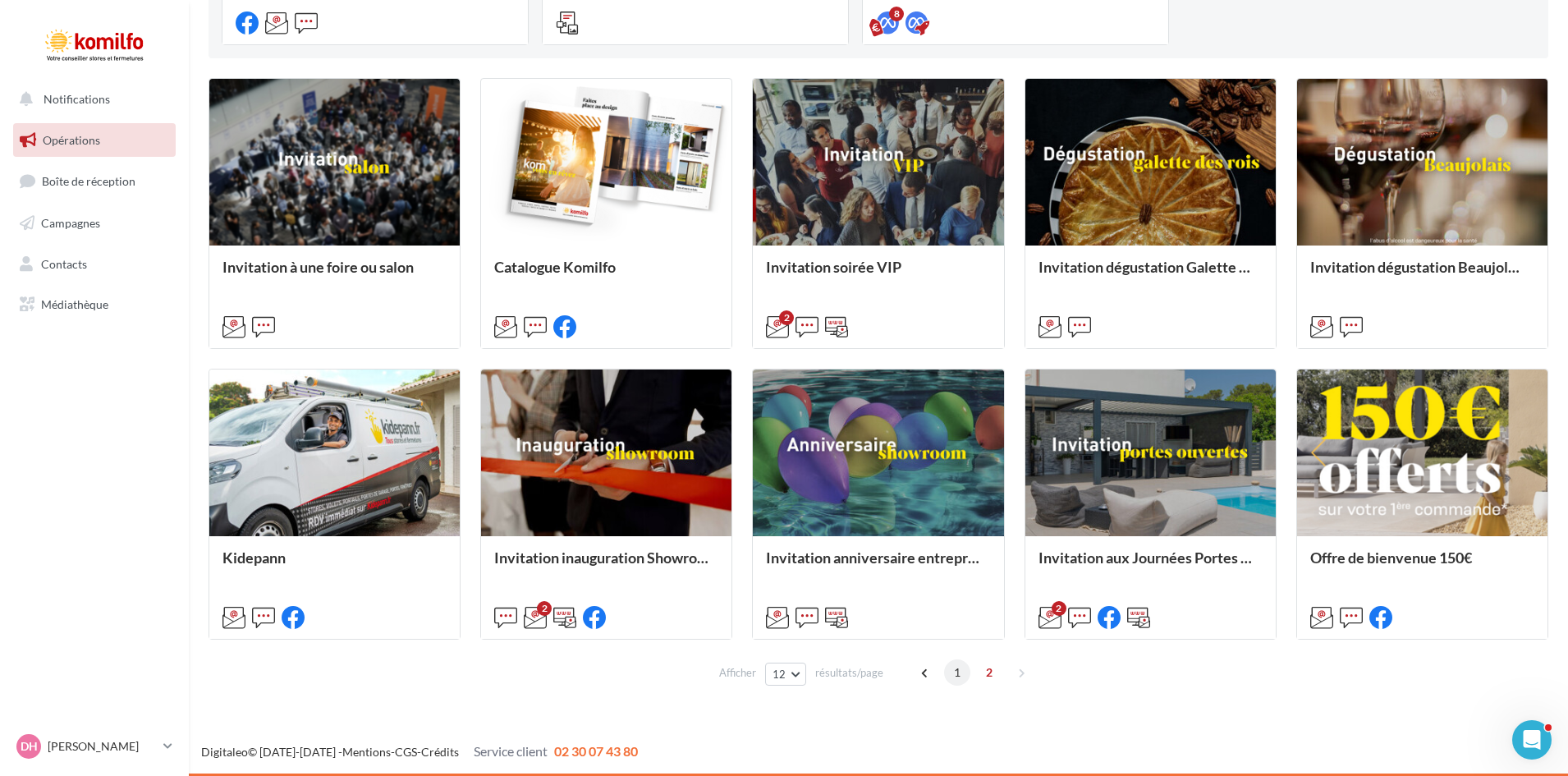
click at [958, 674] on span "1" at bounding box center [957, 672] width 26 height 26
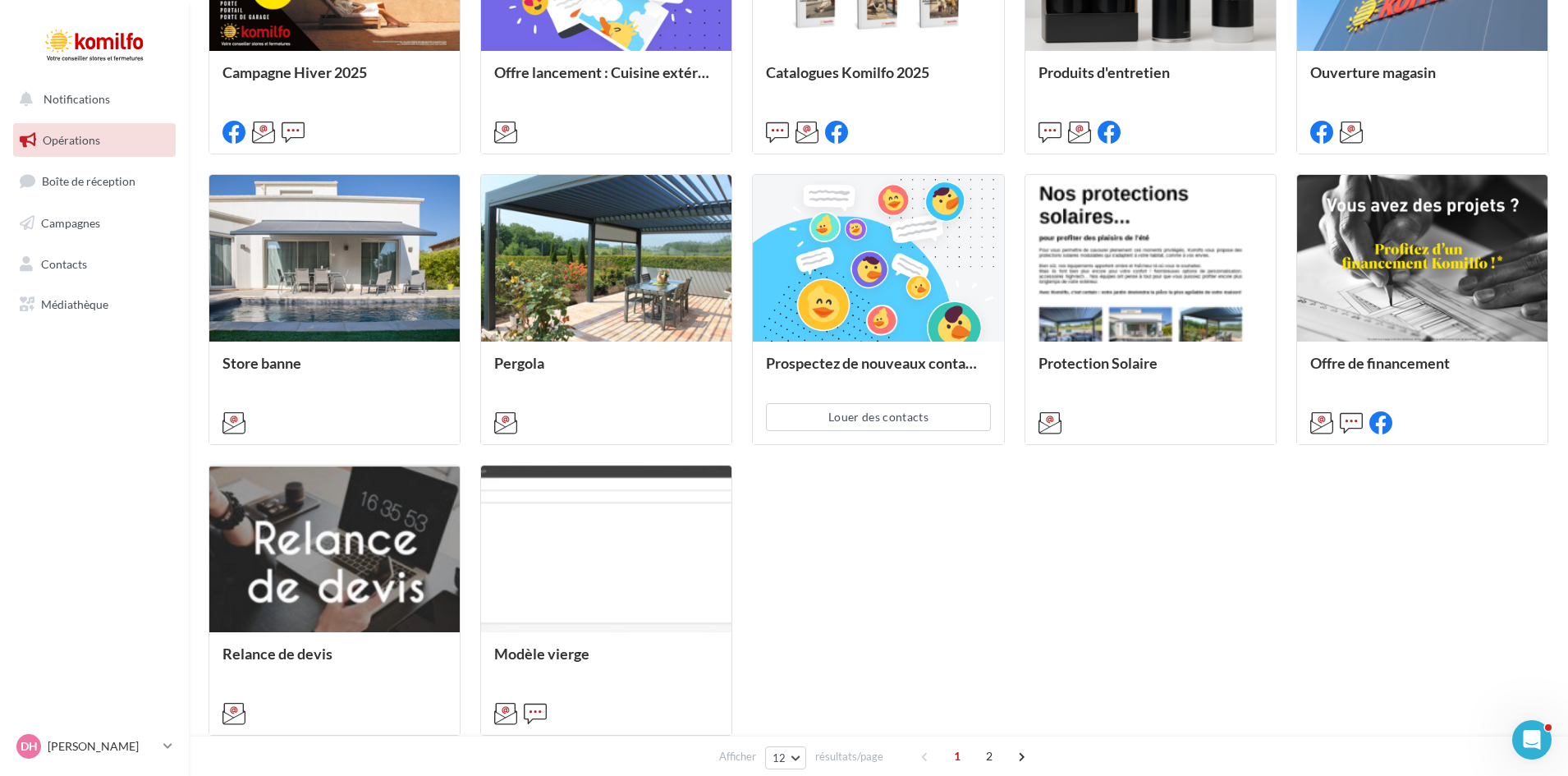
scroll to position [698, 0]
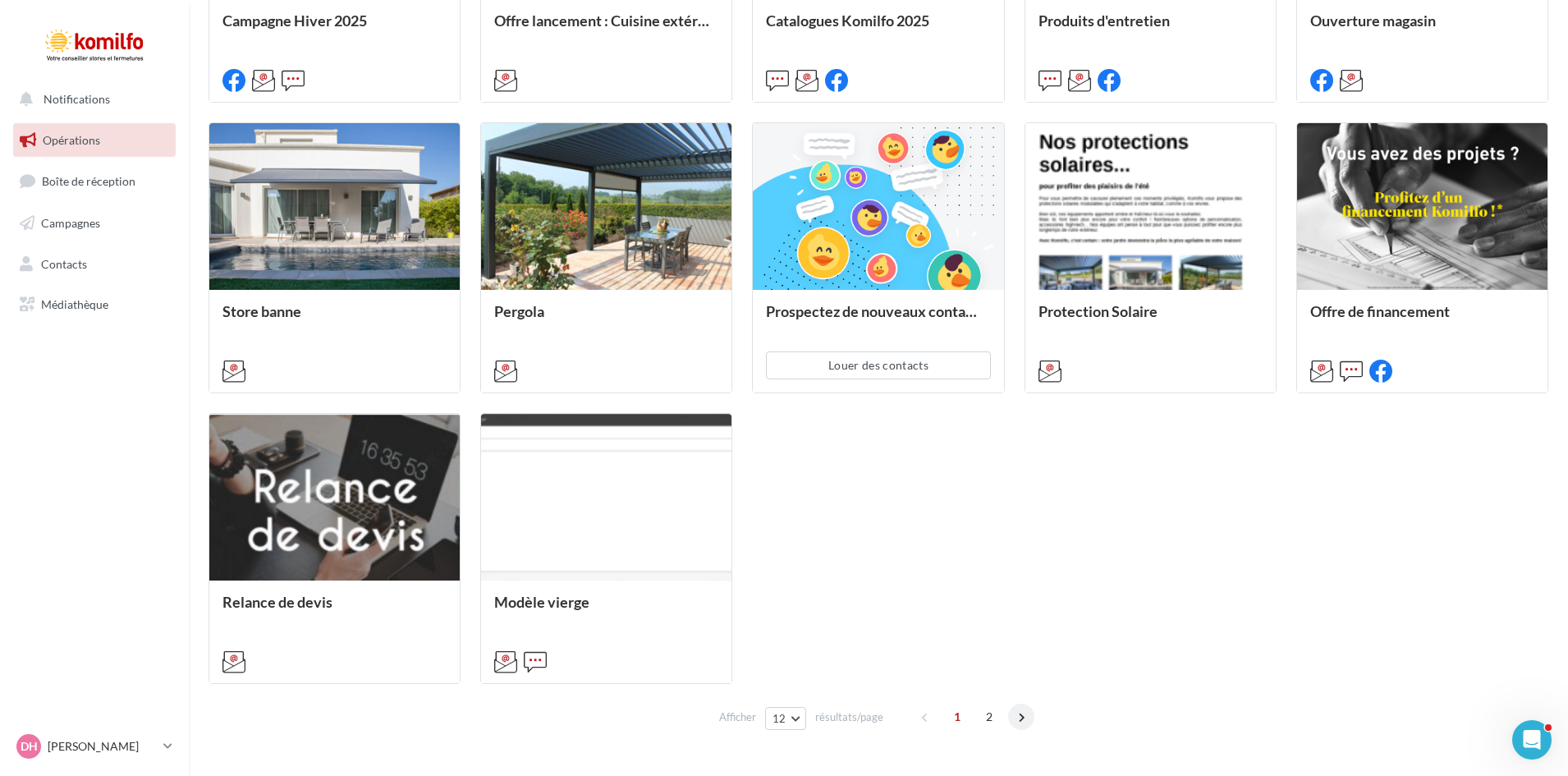
click at [1017, 717] on span at bounding box center [1021, 717] width 26 height 26
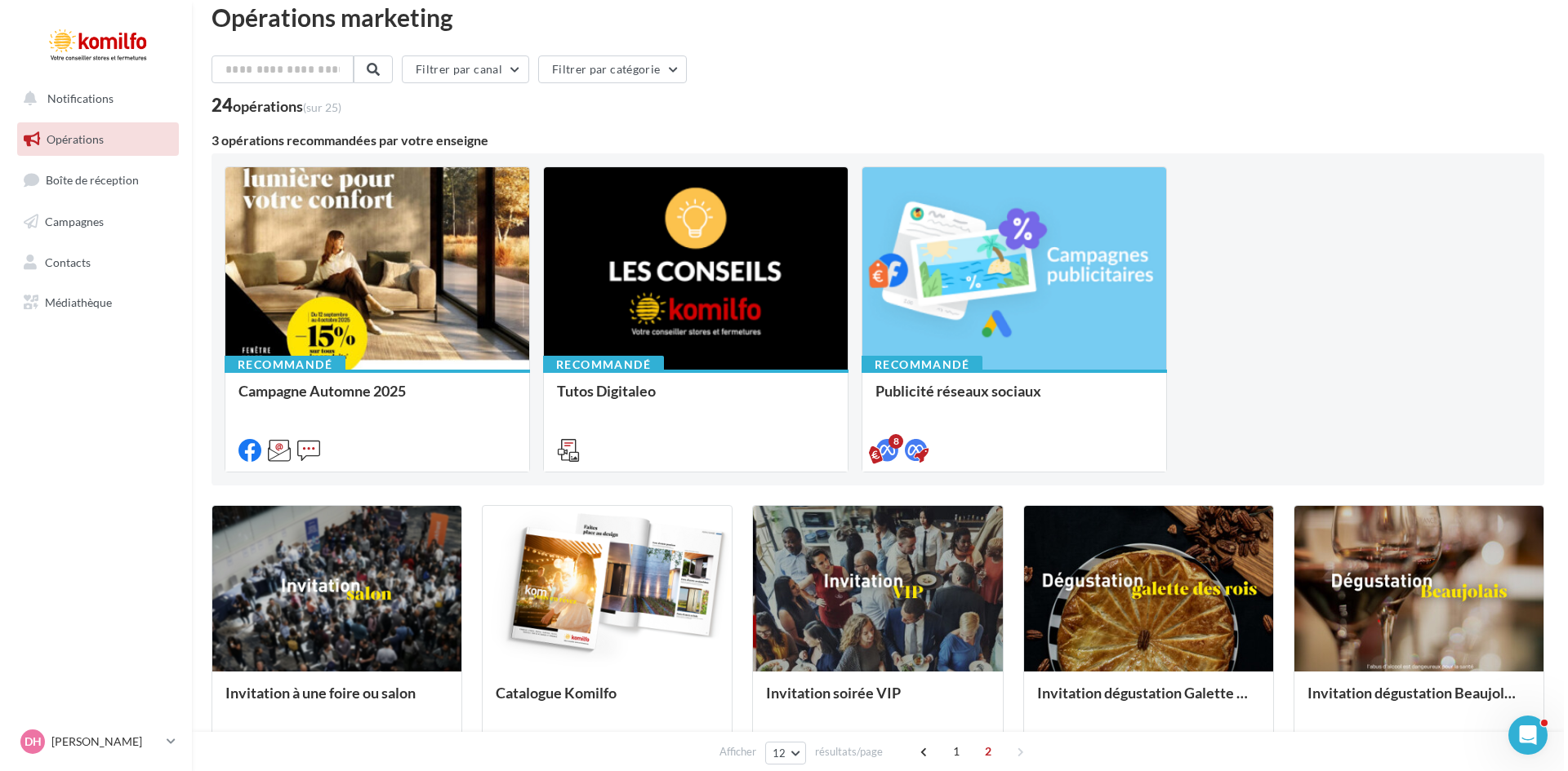
scroll to position [0, 0]
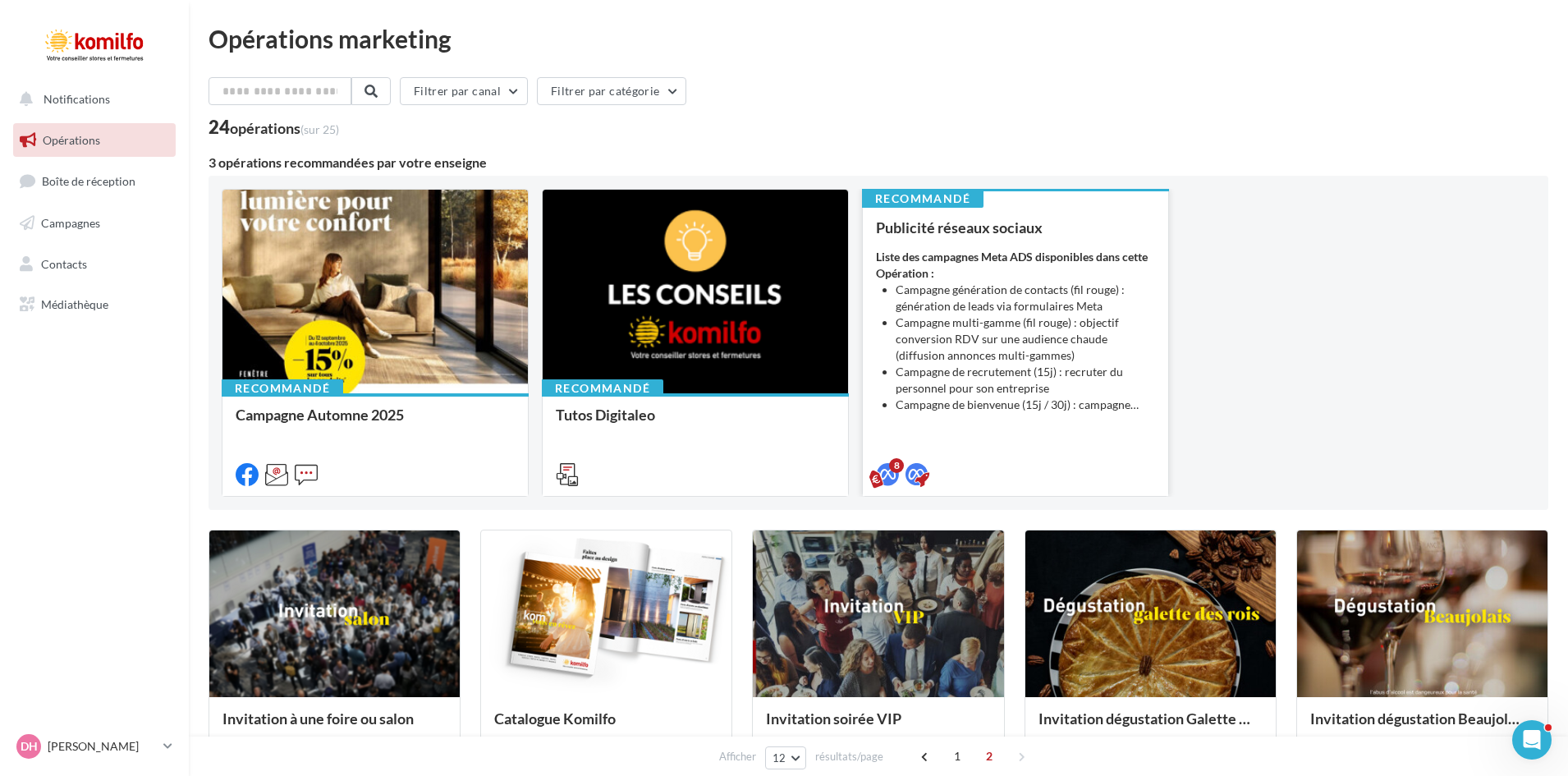
click at [987, 366] on li "Campagne de recrutement (15j) : recruter du personnel pour son entreprise" at bounding box center [1025, 380] width 260 height 33
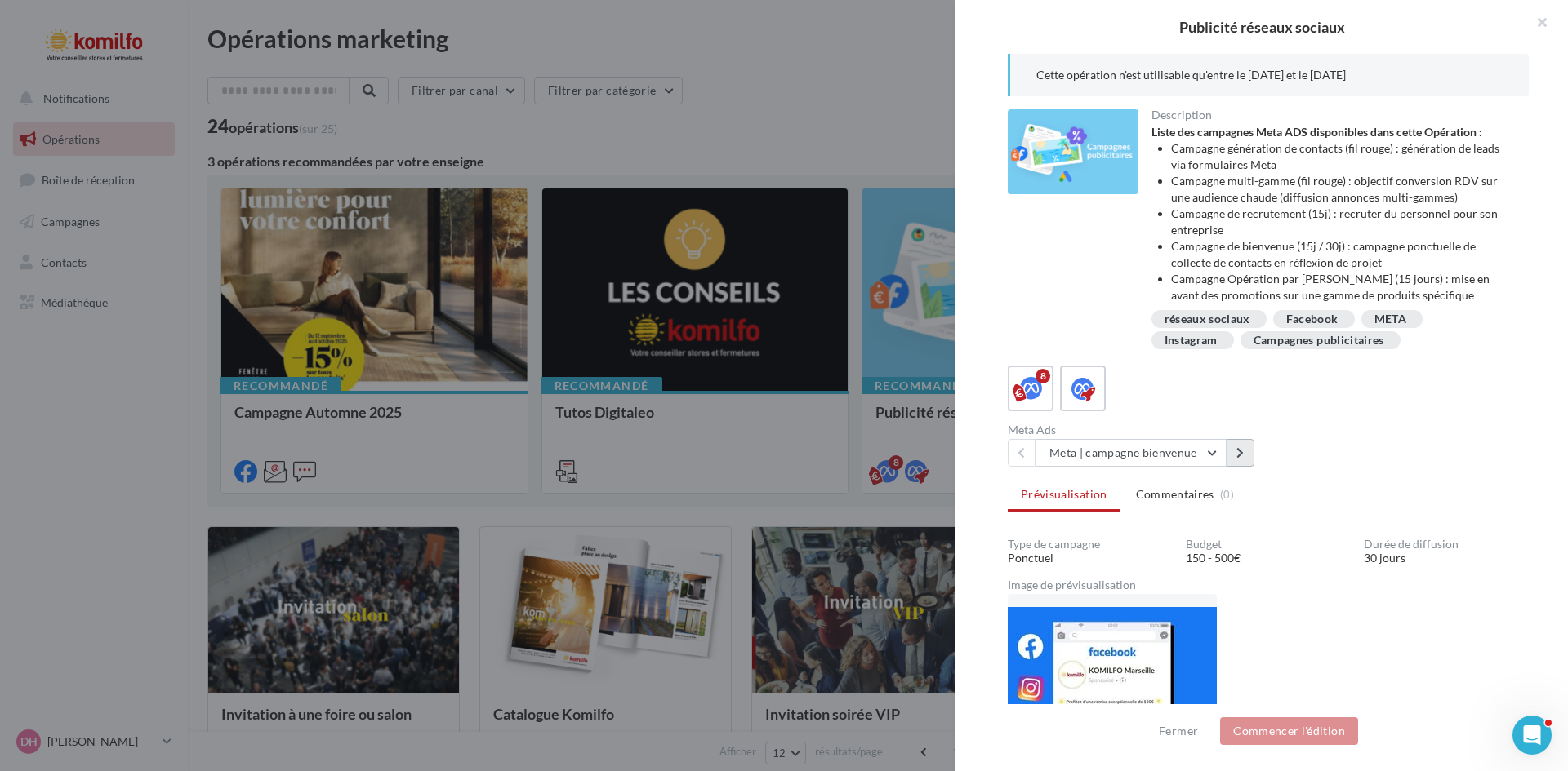
click at [1232, 454] on button at bounding box center [1240, 452] width 28 height 28
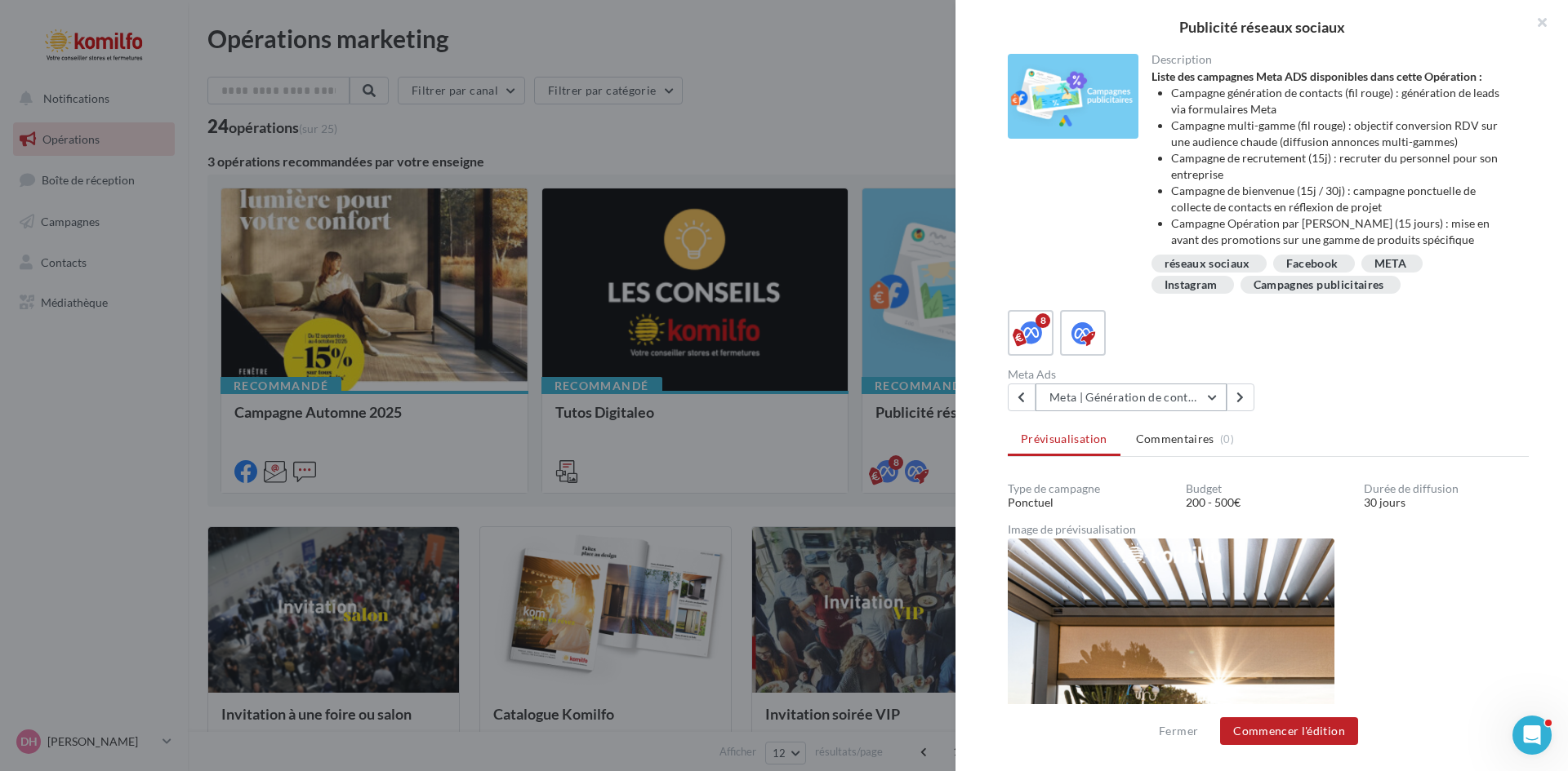
click at [1211, 399] on button "Meta | Génération de contacts" at bounding box center [1131, 397] width 191 height 28
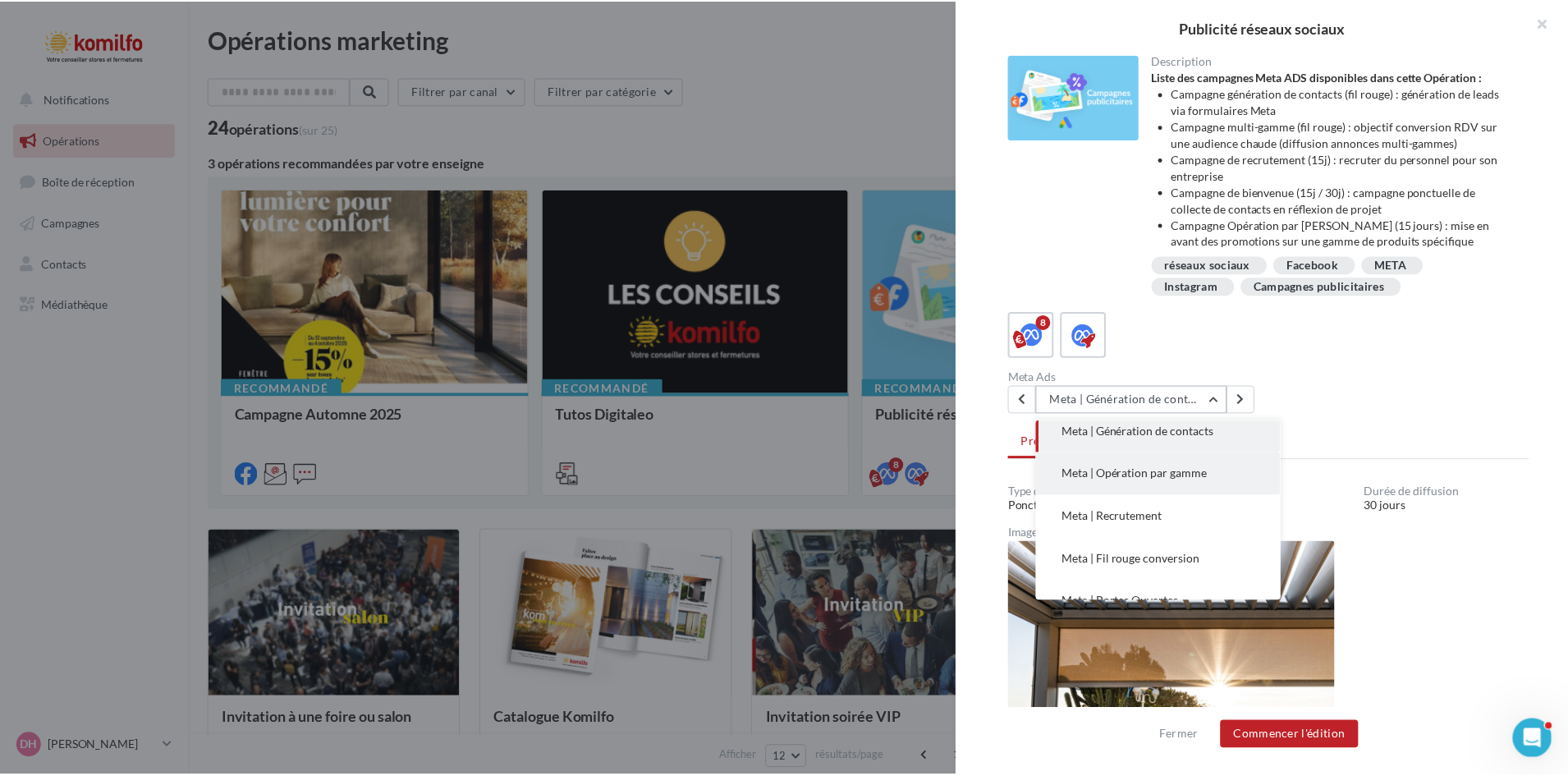
scroll to position [82, 0]
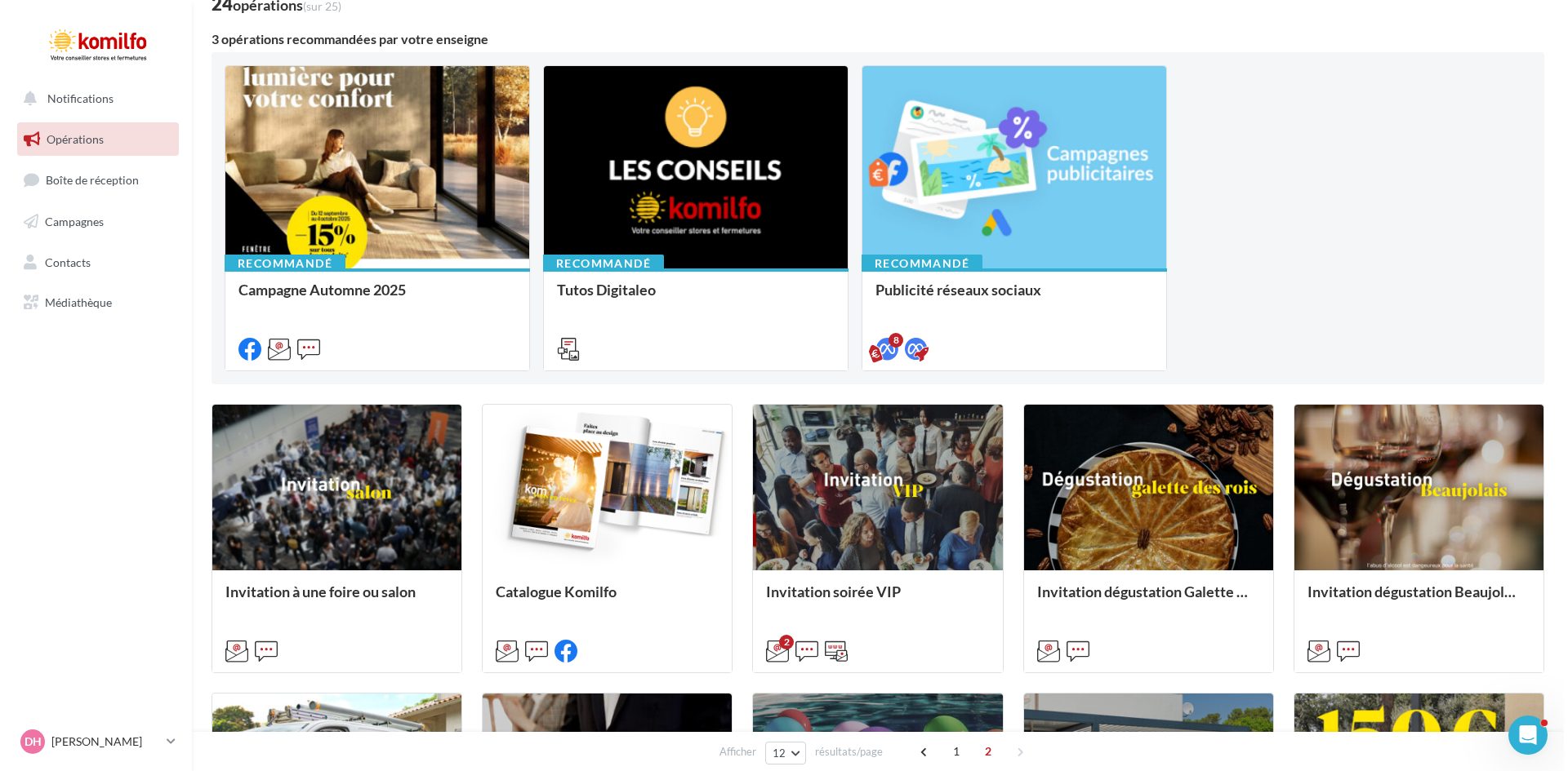
scroll to position [41, 0]
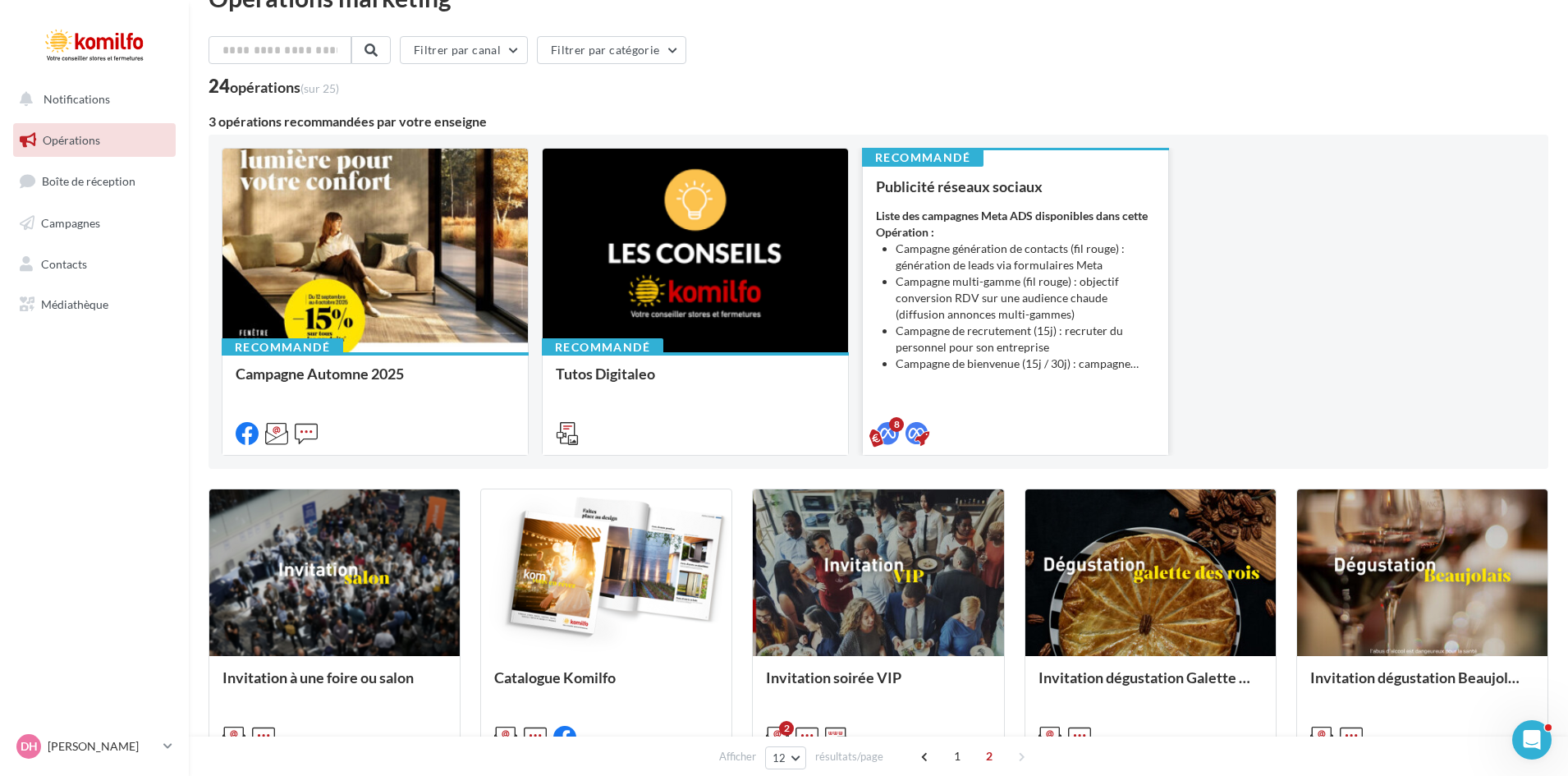
click at [1004, 282] on li "Campagne multi-gamme (fil rouge) : objectif conversion RDV sur une audience cha…" at bounding box center [1025, 298] width 260 height 50
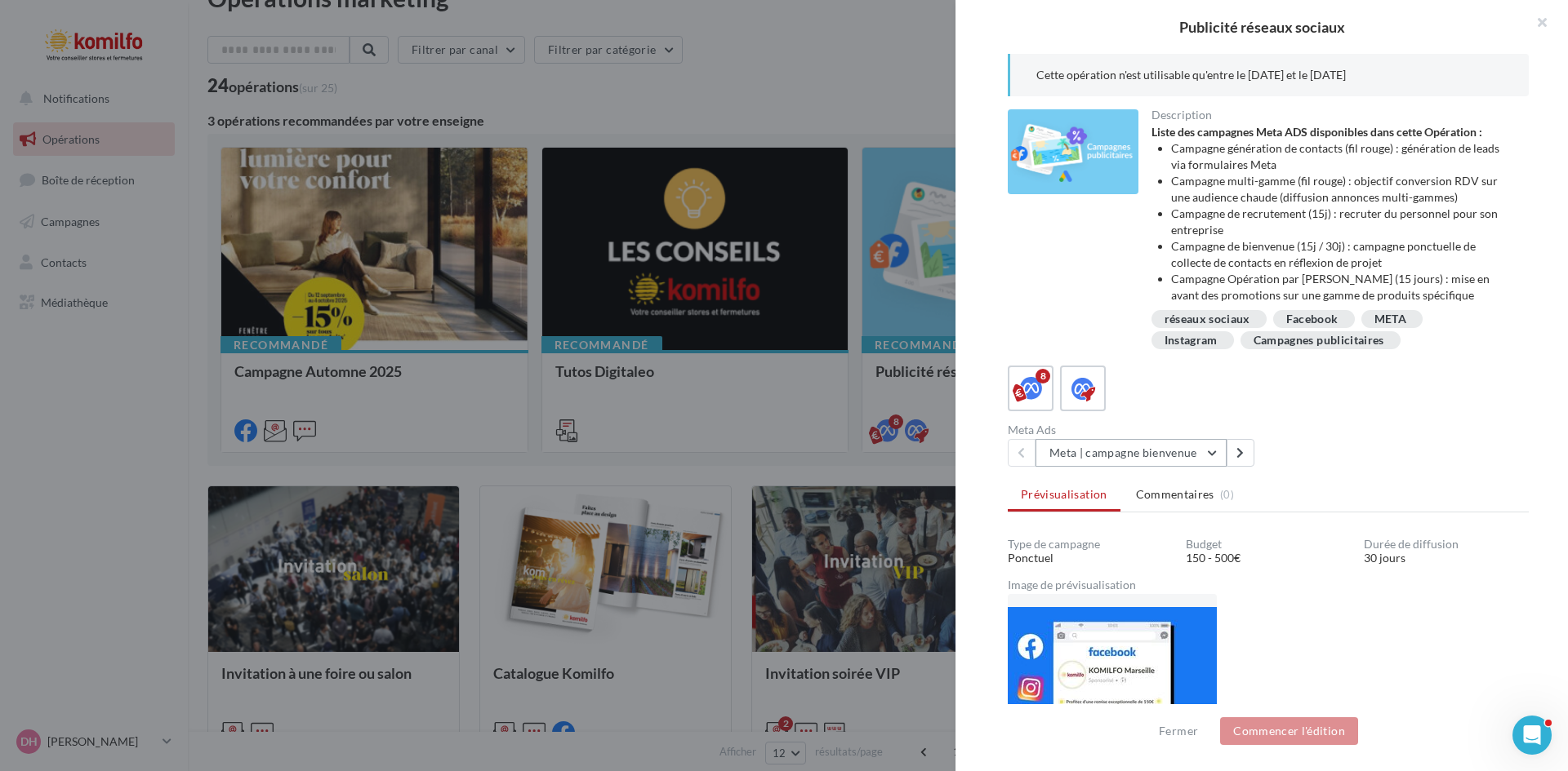
click at [1211, 453] on button "Meta | campagne bienvenue" at bounding box center [1131, 452] width 191 height 28
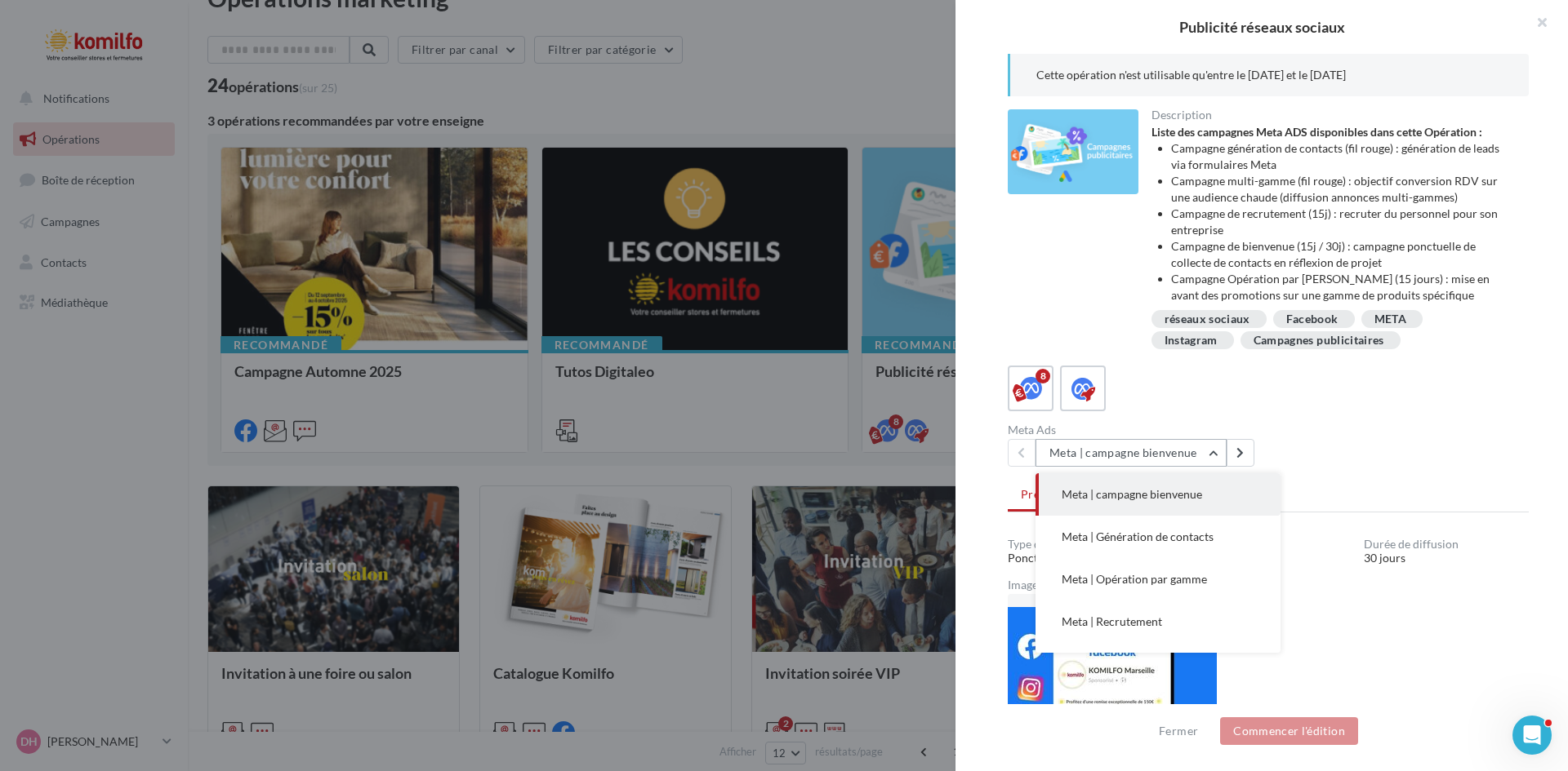
scroll to position [81, 0]
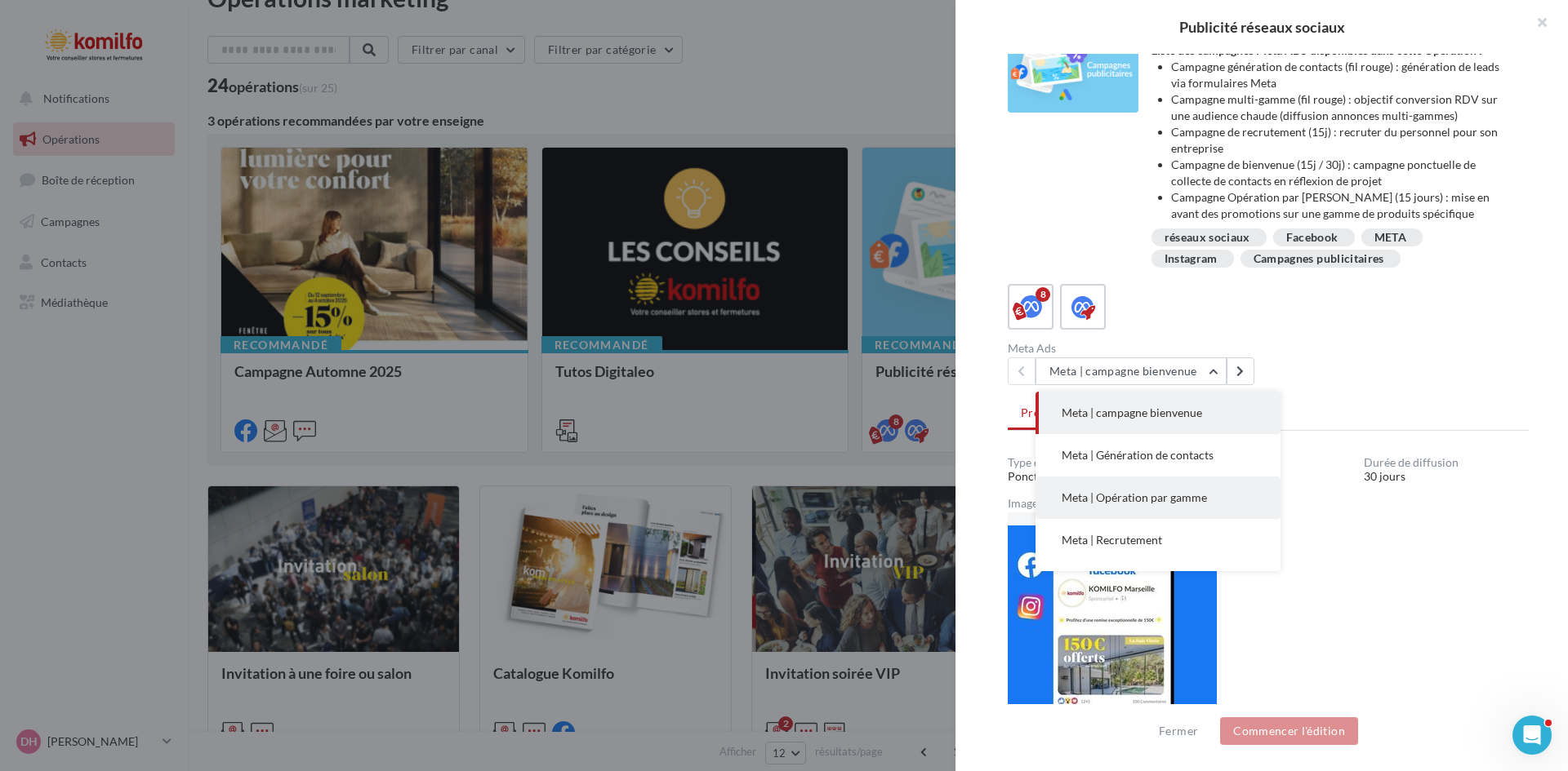
click at [1175, 500] on span "Meta | Opération par gamme" at bounding box center [1134, 498] width 145 height 14
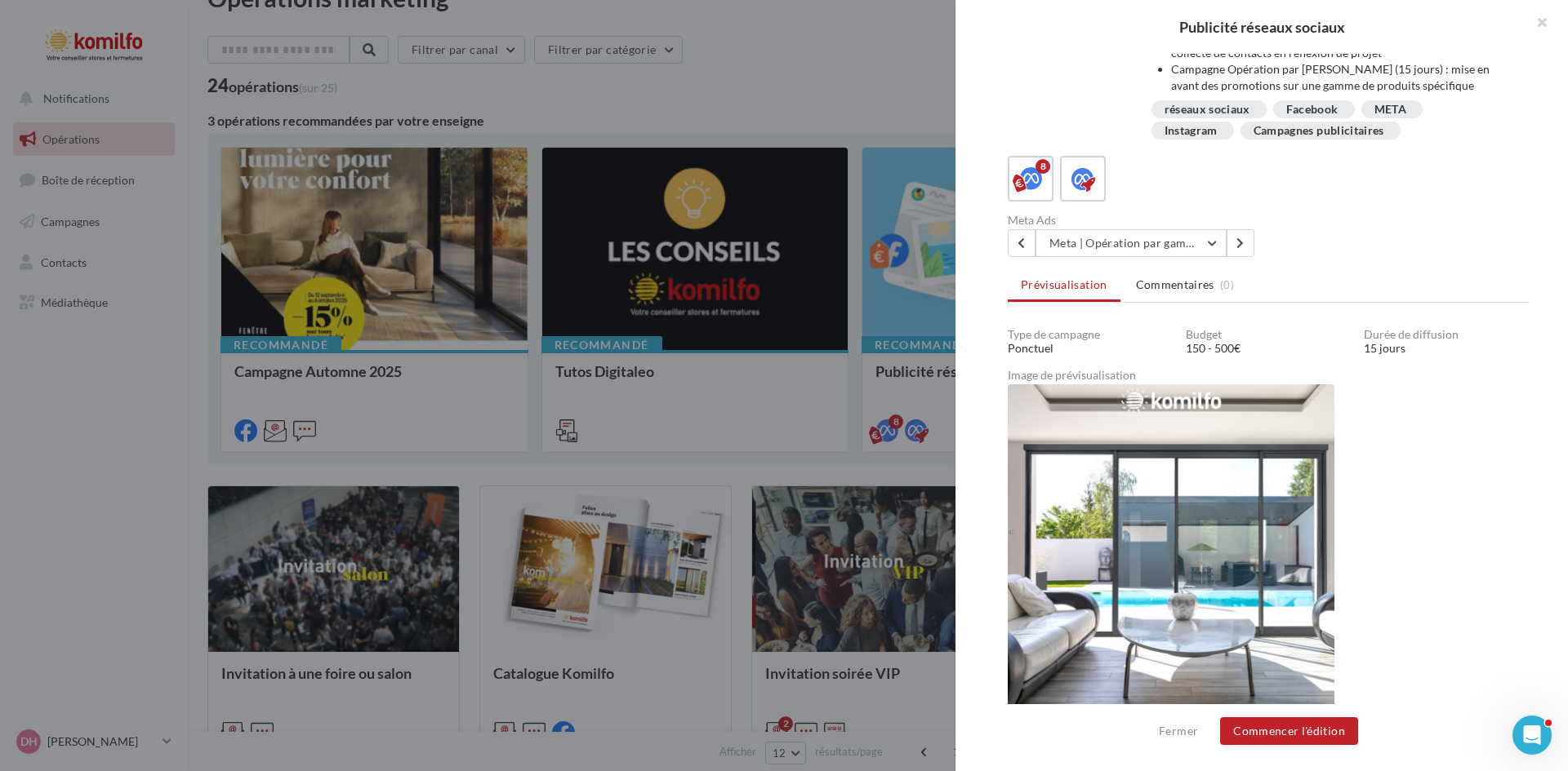
scroll to position [160, 0]
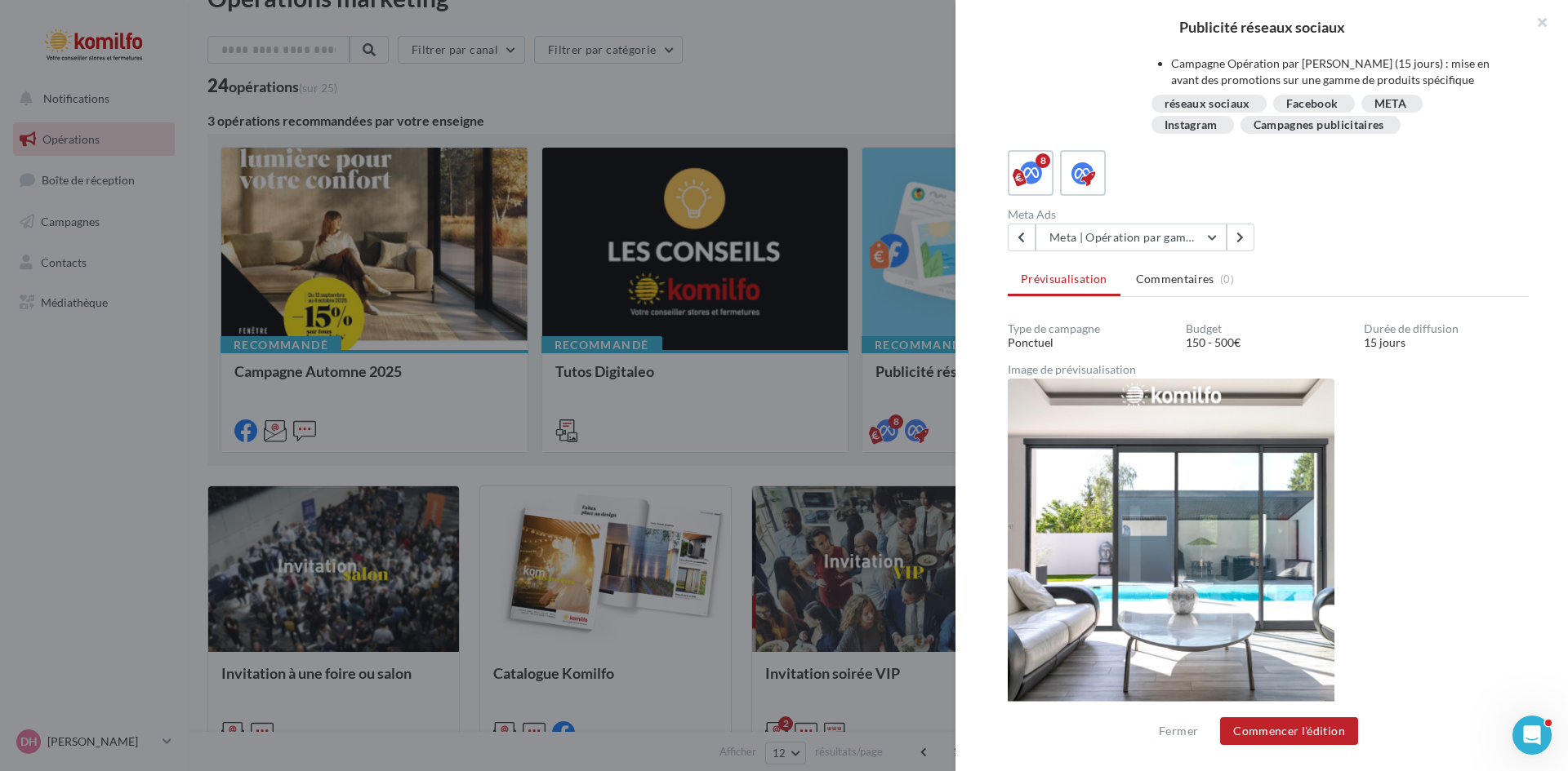
click at [1379, 238] on div "Meta Ads Meta | Opération par gamme Meta | campagne bienvenue Meta | Génération…" at bounding box center [1274, 230] width 534 height 43
click at [1542, 19] on button "button" at bounding box center [1535, 24] width 66 height 49
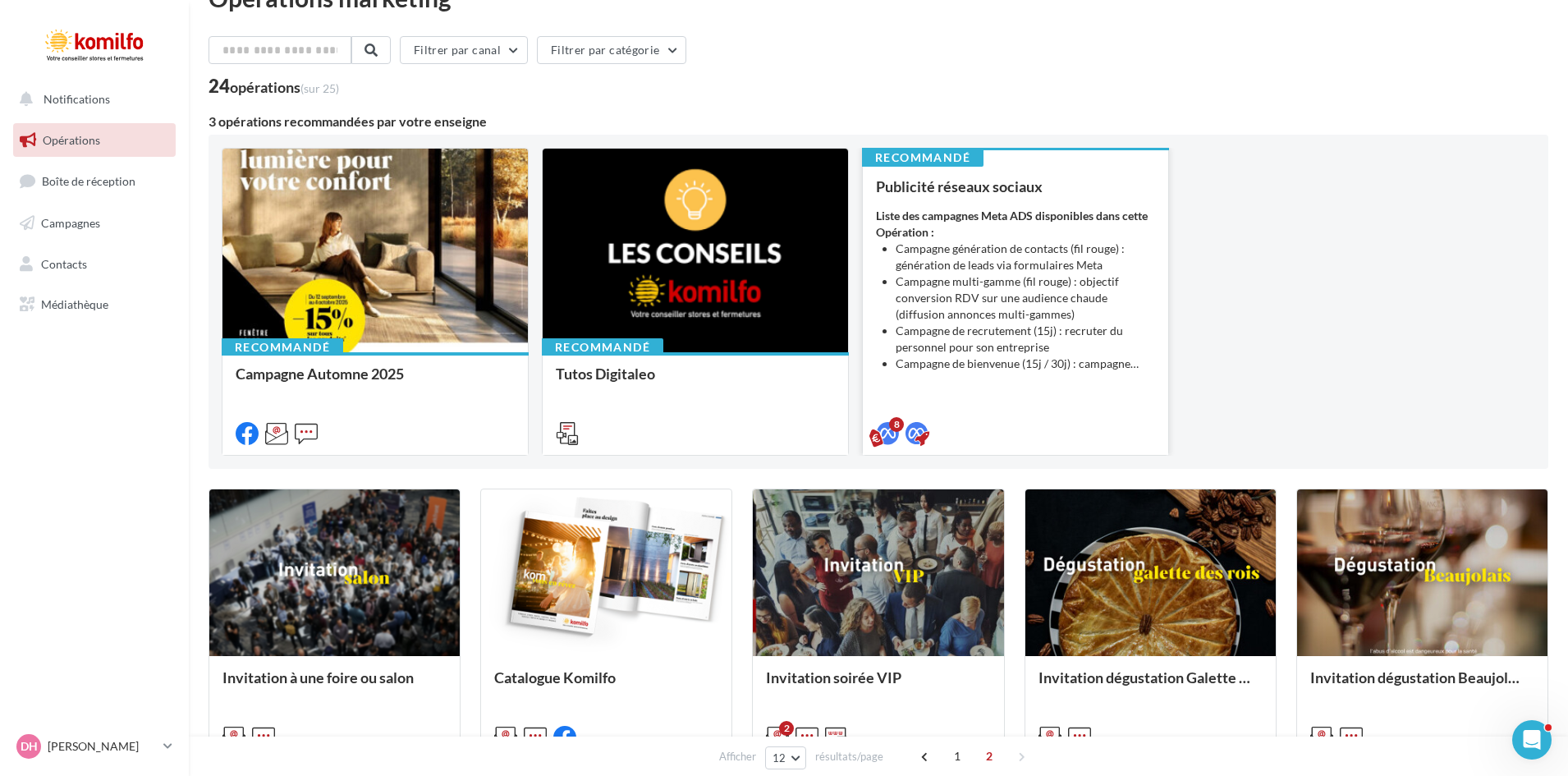
click at [995, 341] on li "Campagne de recrutement (15j) : recruter du personnel pour son entreprise" at bounding box center [1025, 339] width 260 height 33
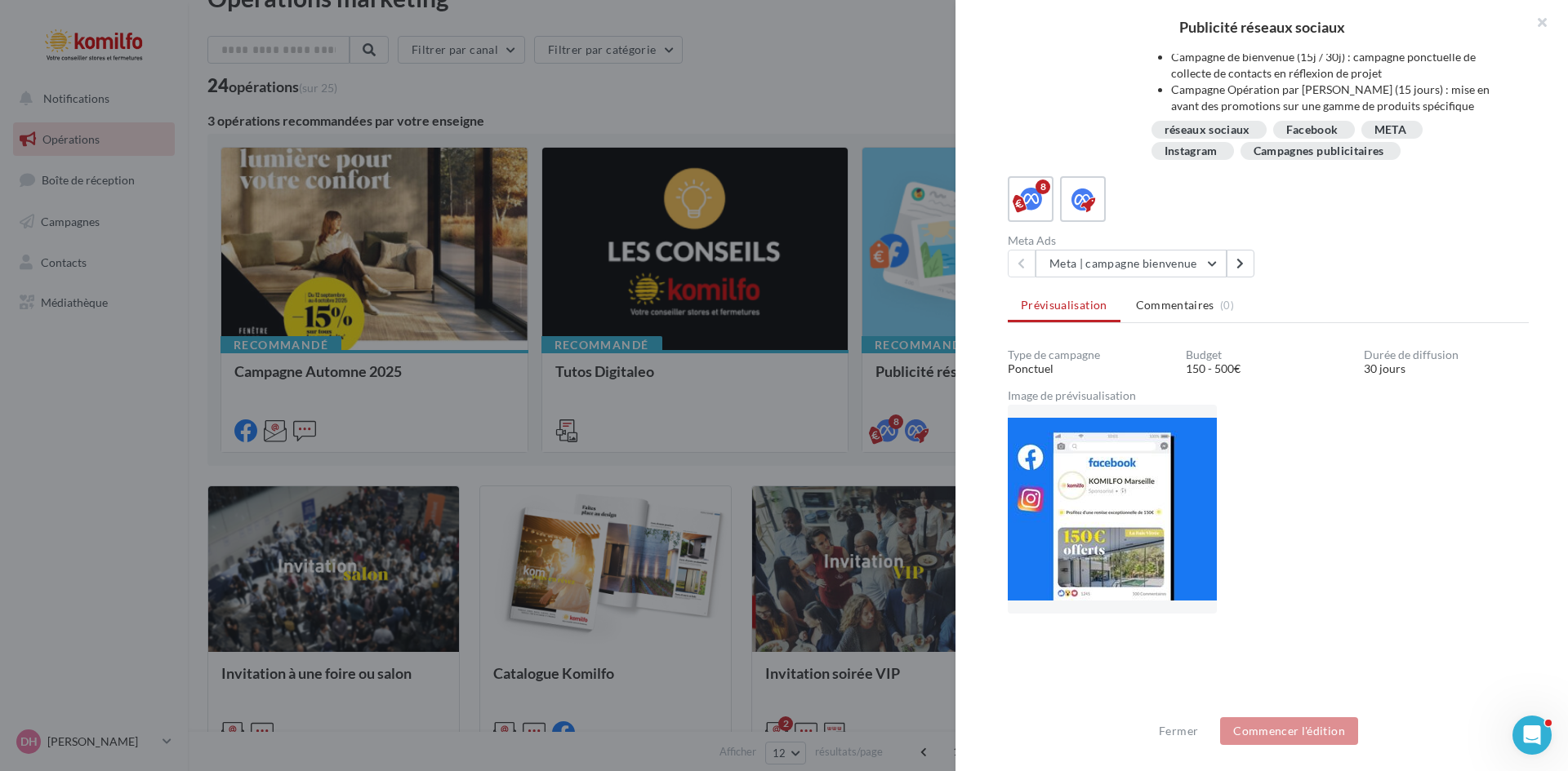
scroll to position [215, 0]
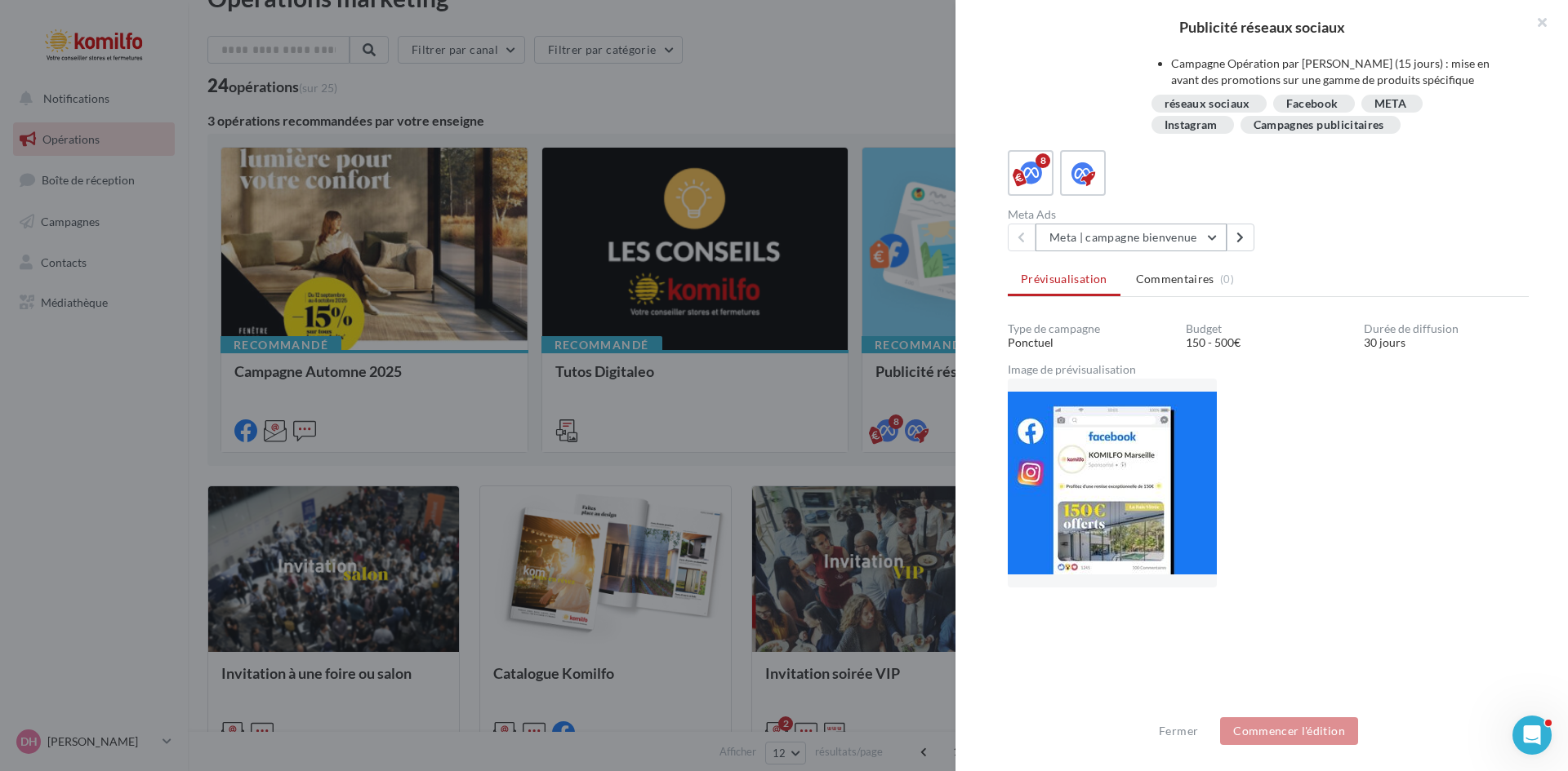
click at [1212, 237] on button "Meta | campagne bienvenue" at bounding box center [1131, 237] width 191 height 28
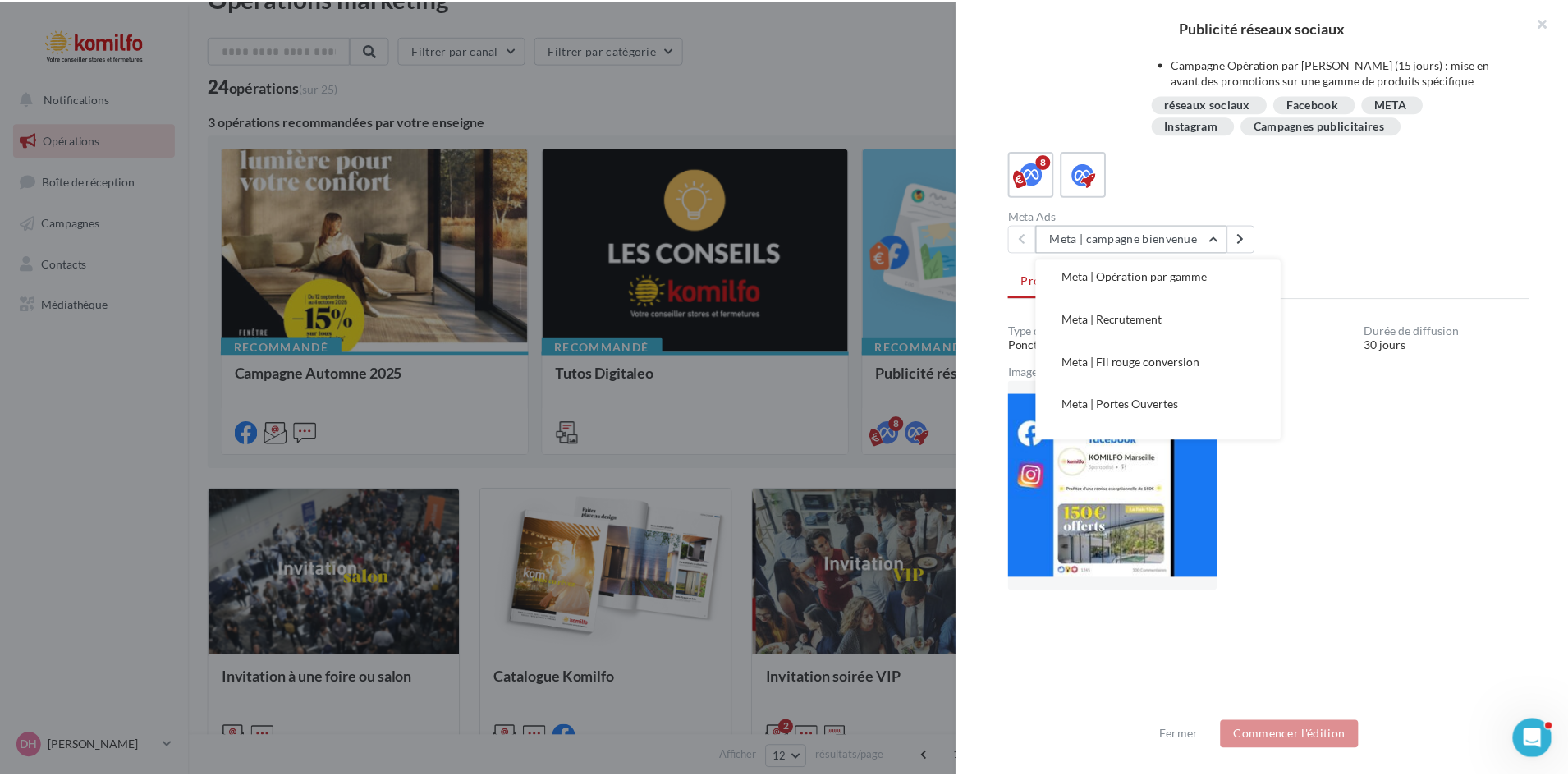
scroll to position [81, 0]
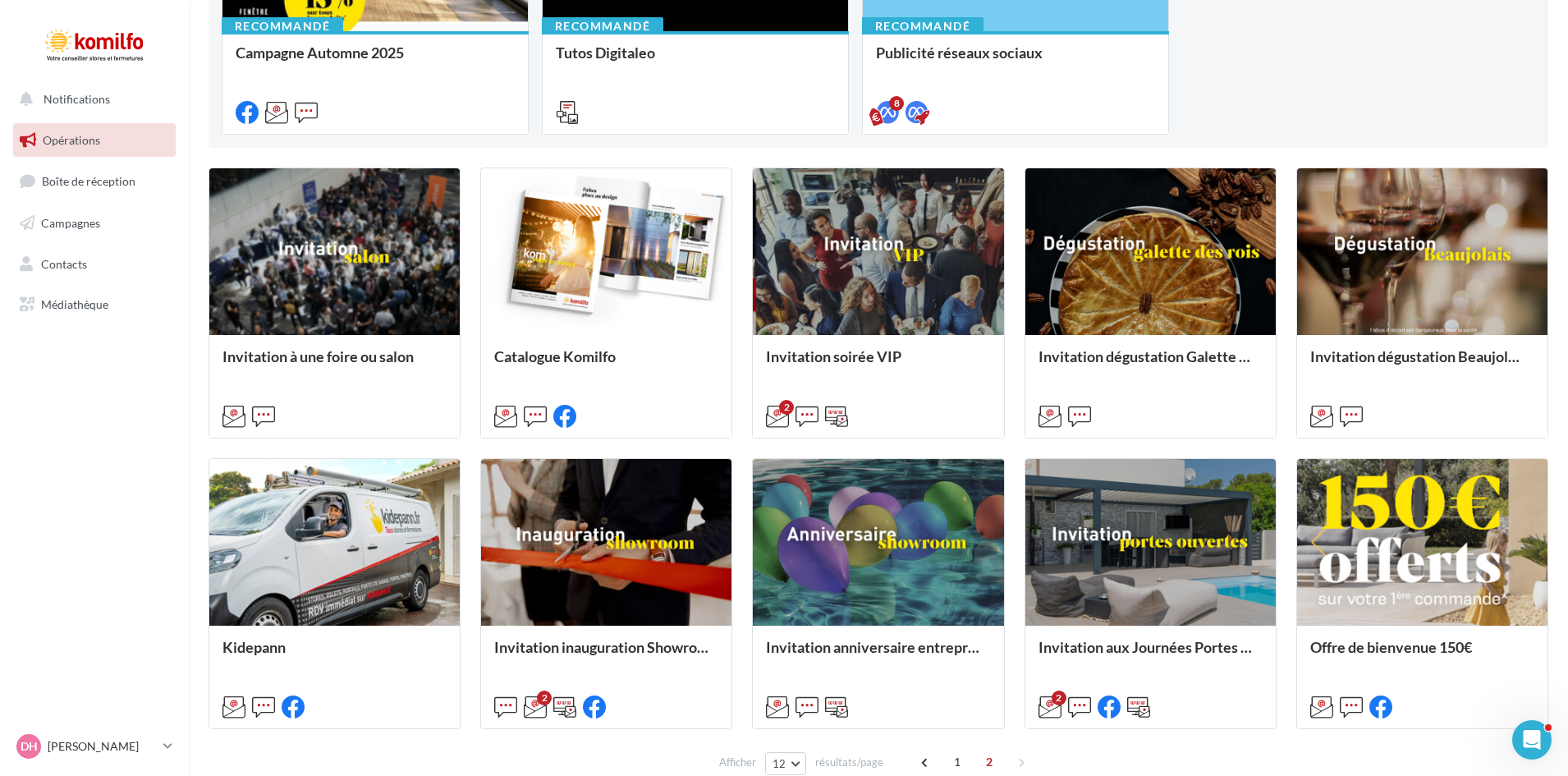
scroll to position [452, 0]
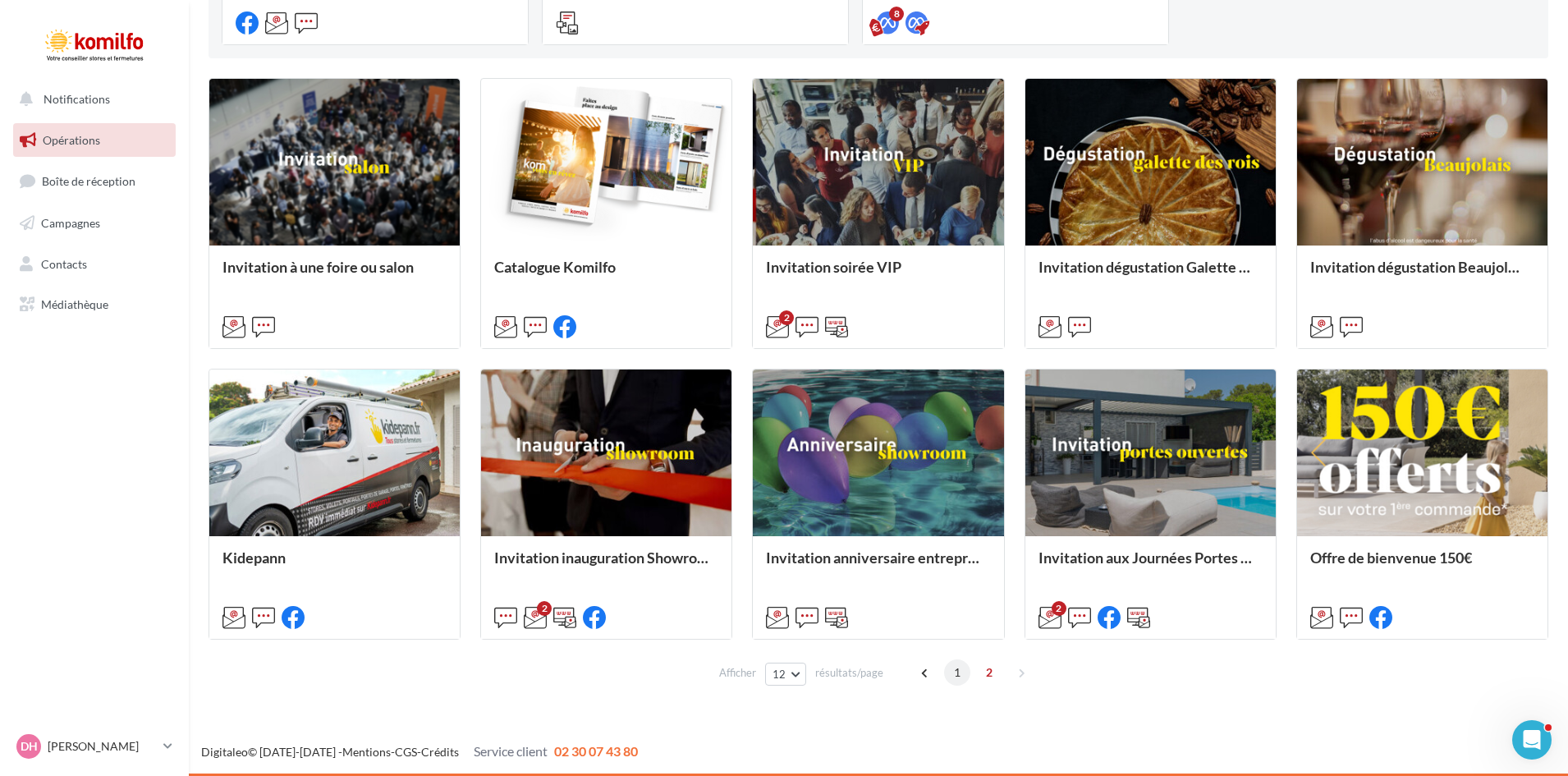
click at [955, 670] on span "1" at bounding box center [957, 672] width 26 height 26
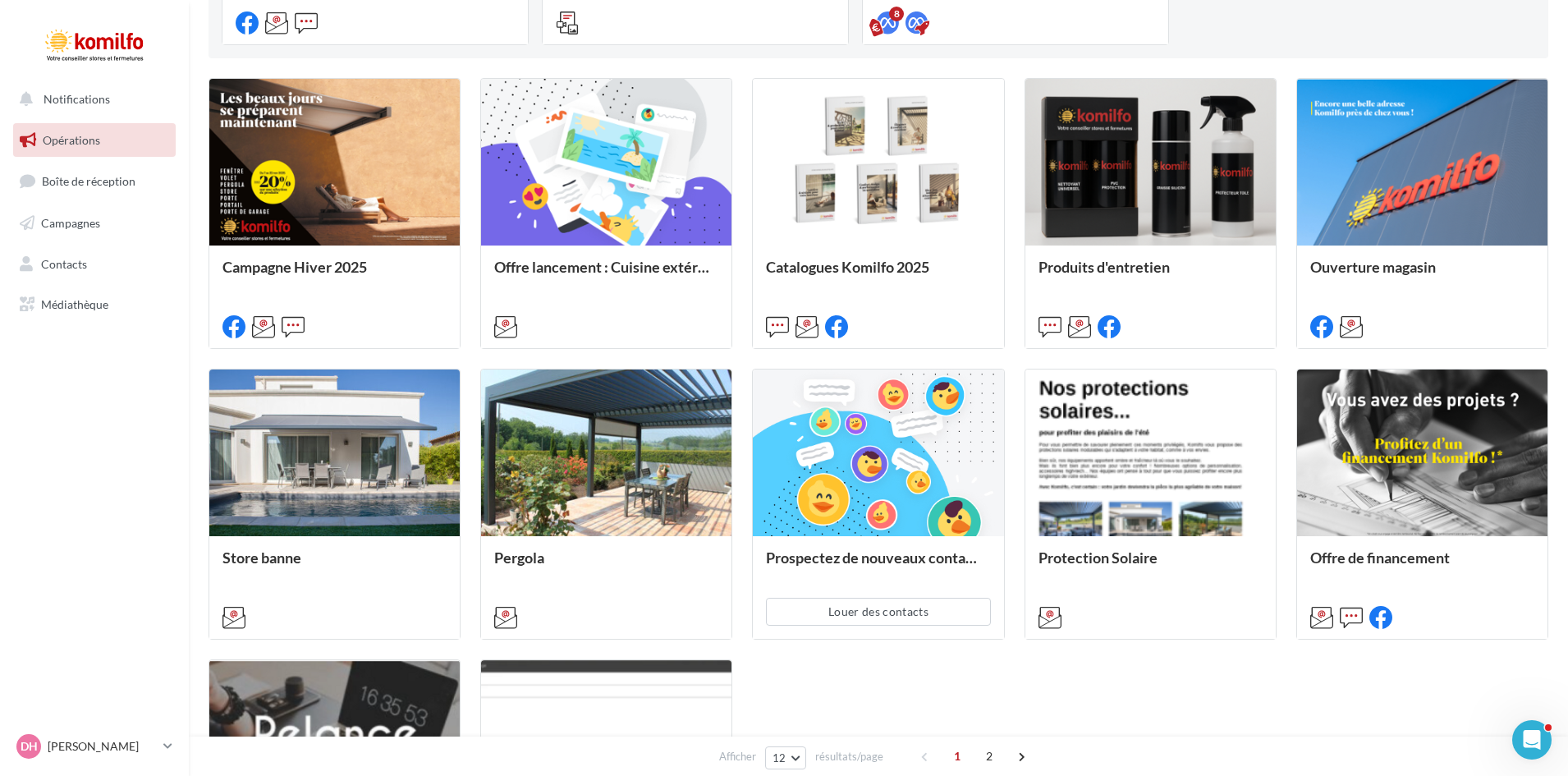
scroll to position [41, 0]
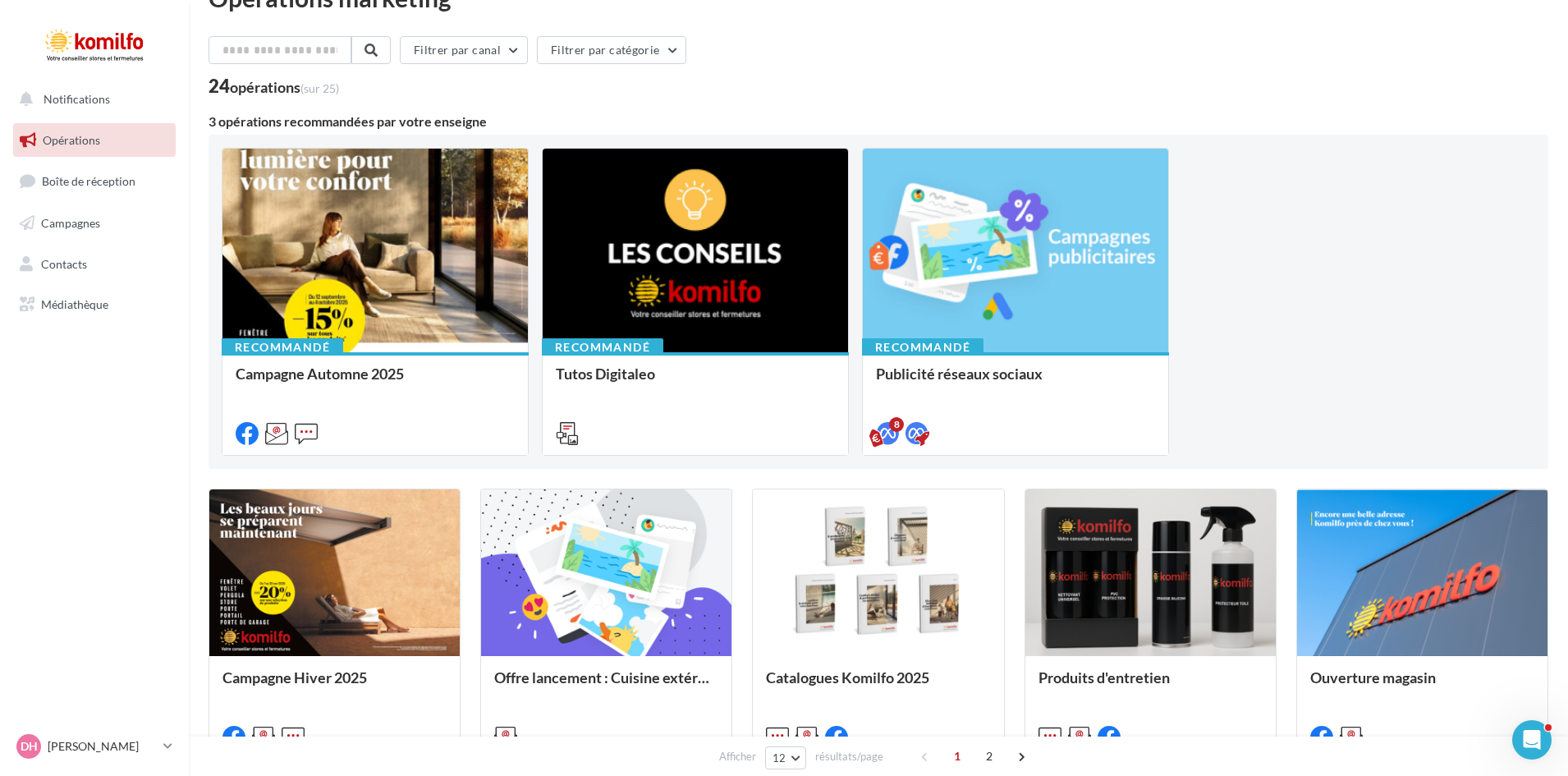
click at [89, 137] on span "Opérations" at bounding box center [71, 140] width 57 height 14
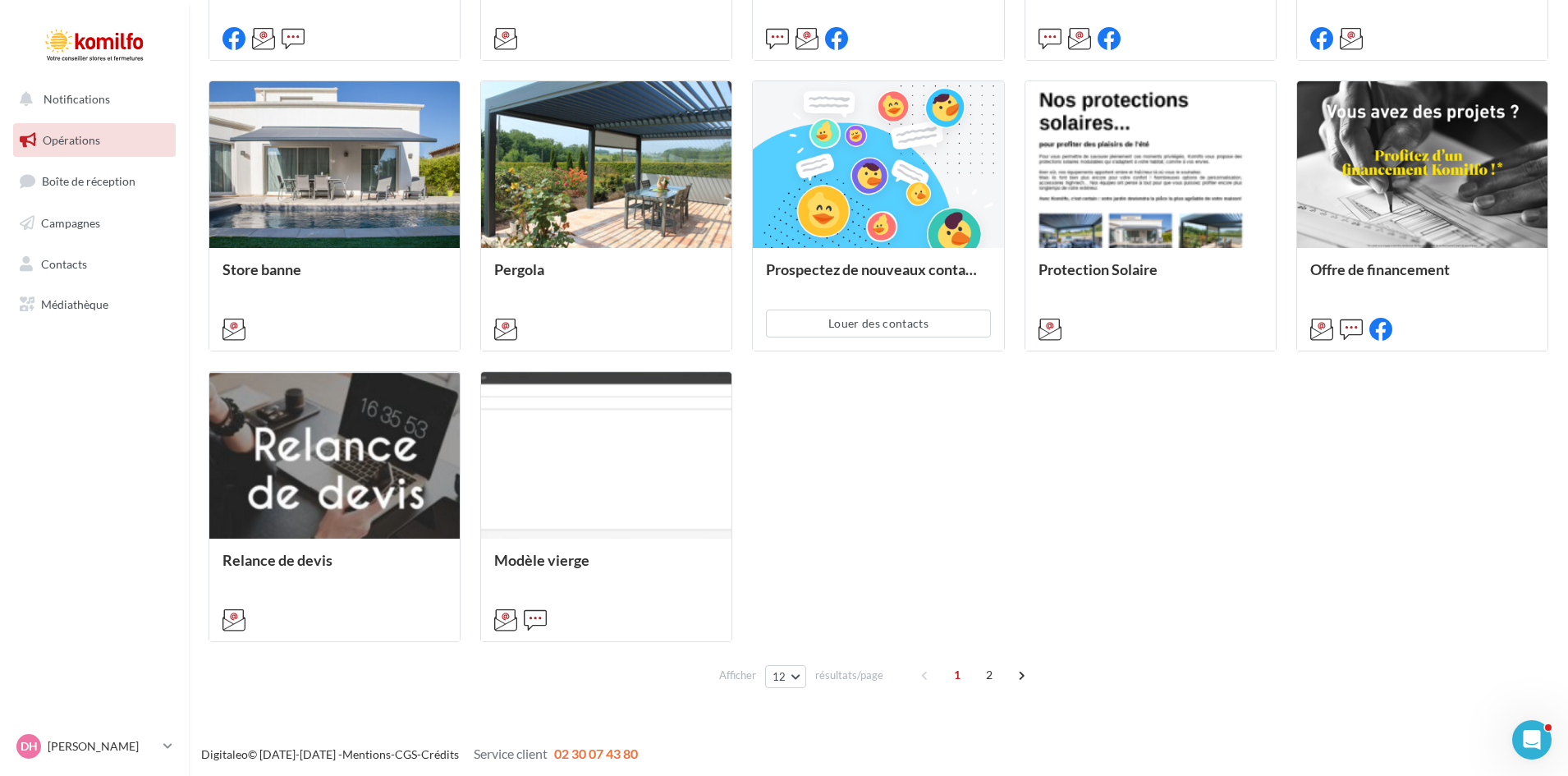
scroll to position [743, 0]
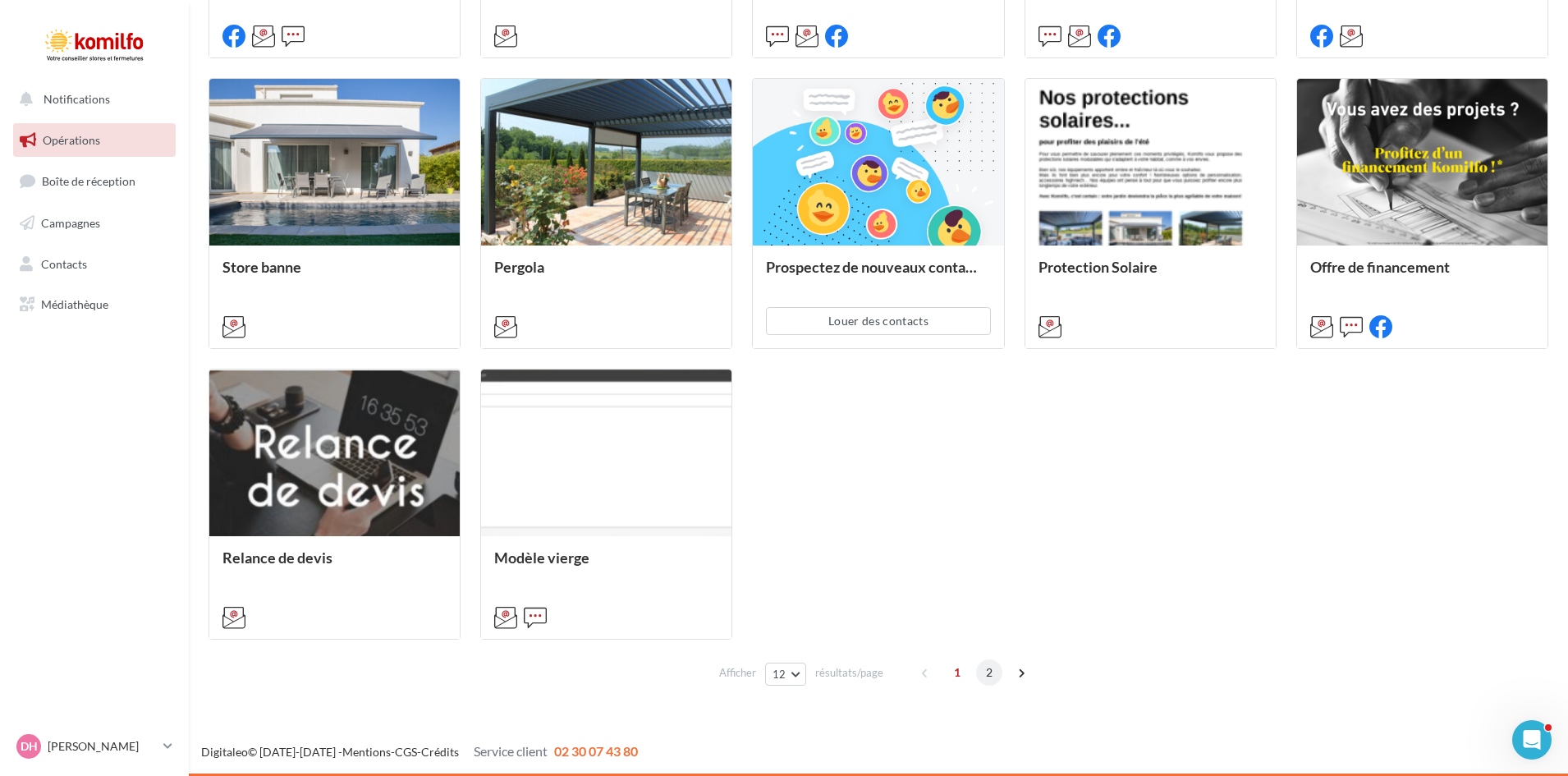
click at [989, 672] on span "2" at bounding box center [989, 672] width 26 height 26
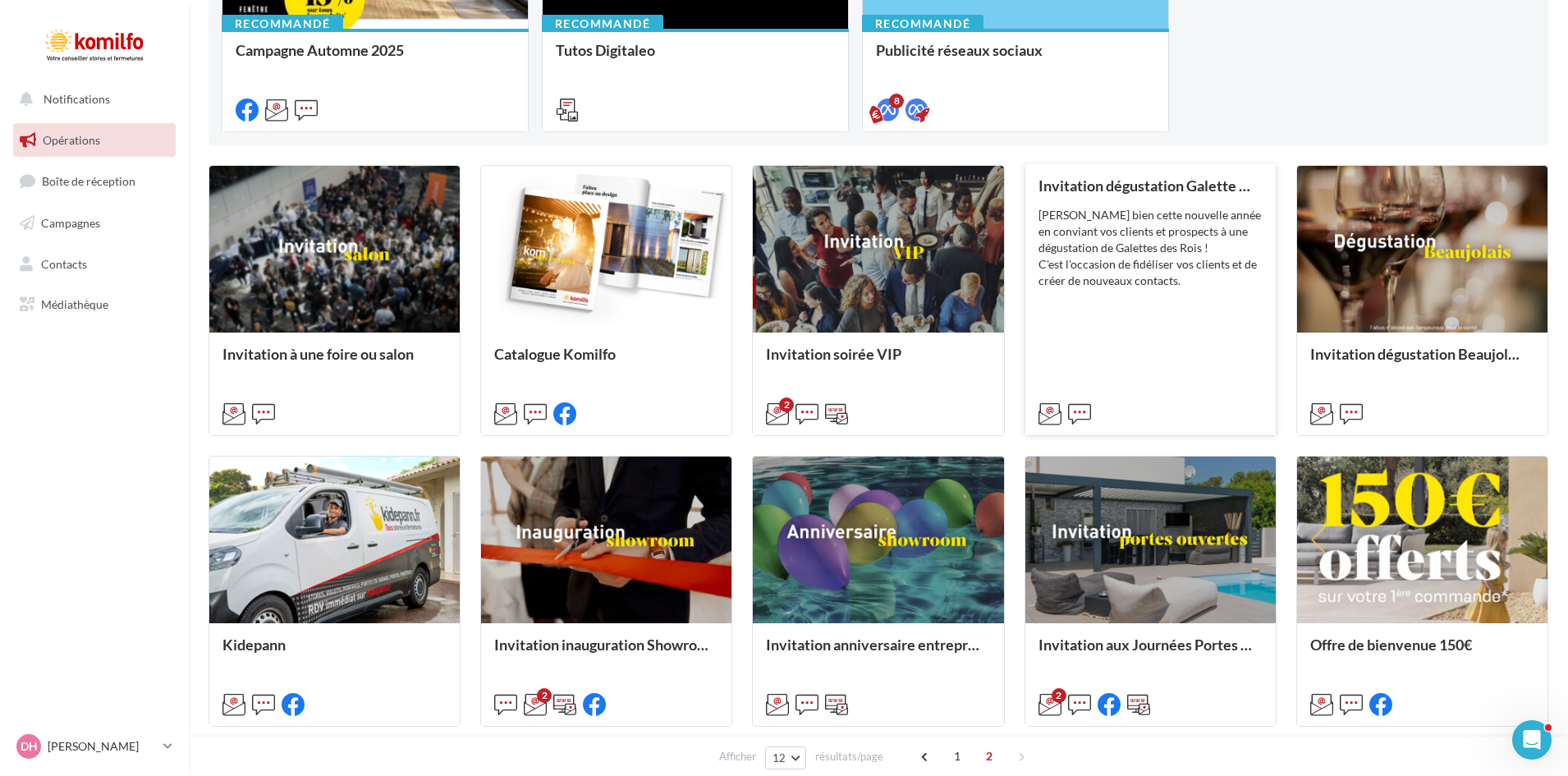
scroll to position [370, 0]
